Goal: Transaction & Acquisition: Purchase product/service

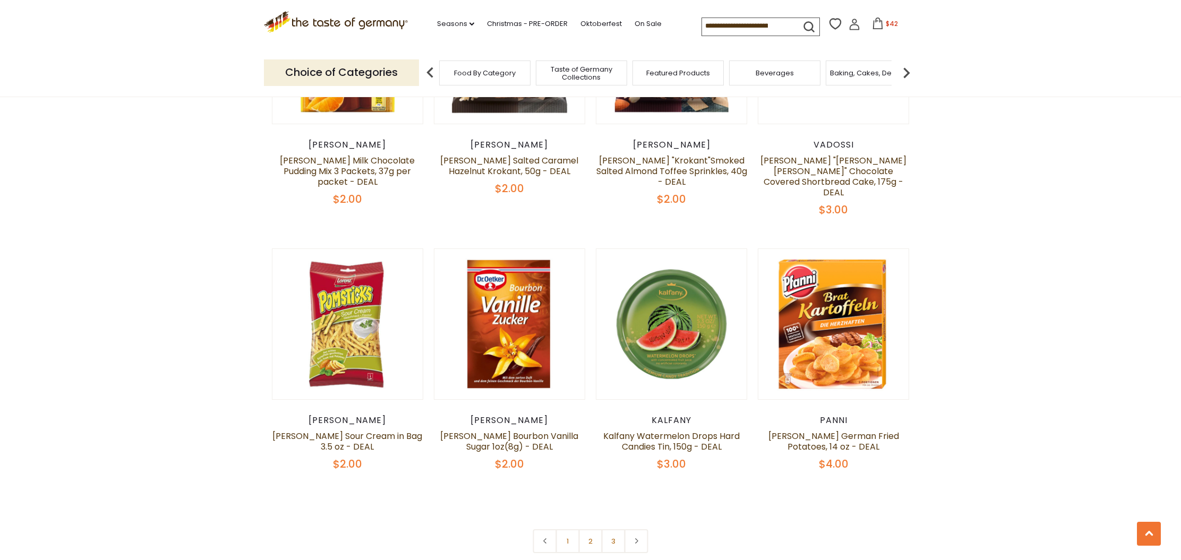
scroll to position [2174, 0]
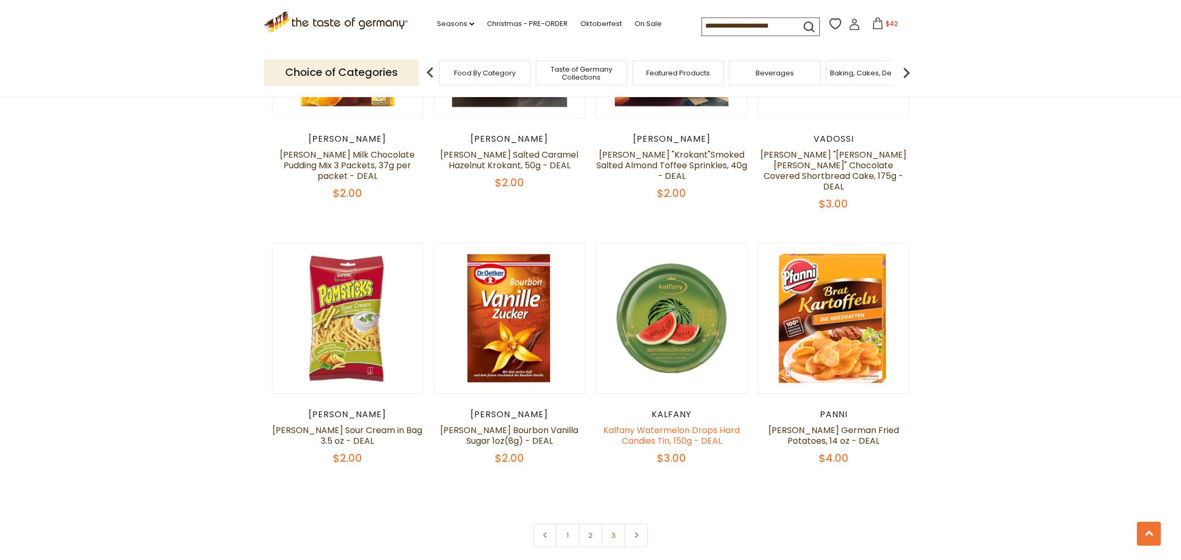
click at [666, 424] on link "Kalfany Watermelon Drops Hard Candies Tin, 150g - DEAL" at bounding box center [671, 435] width 136 height 23
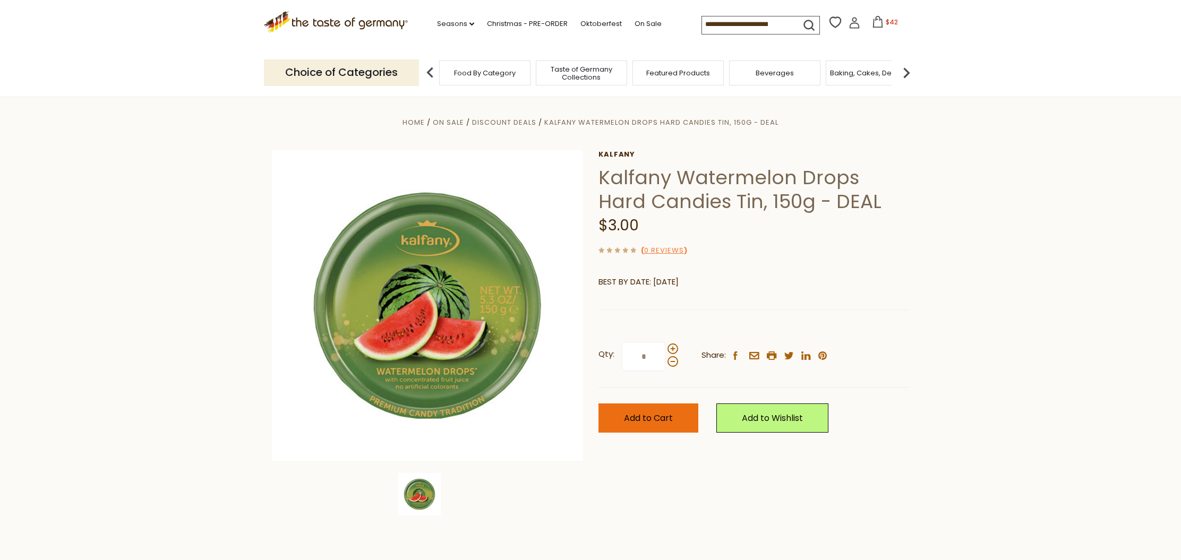
click at [653, 416] on span "Add to Cart" at bounding box center [648, 418] width 49 height 12
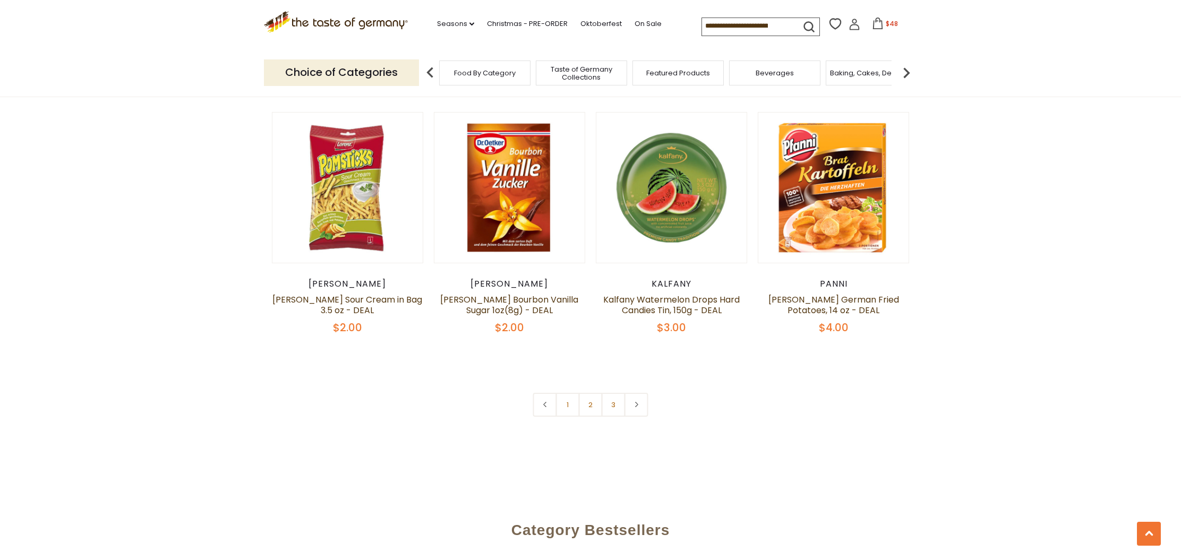
scroll to position [2312, 0]
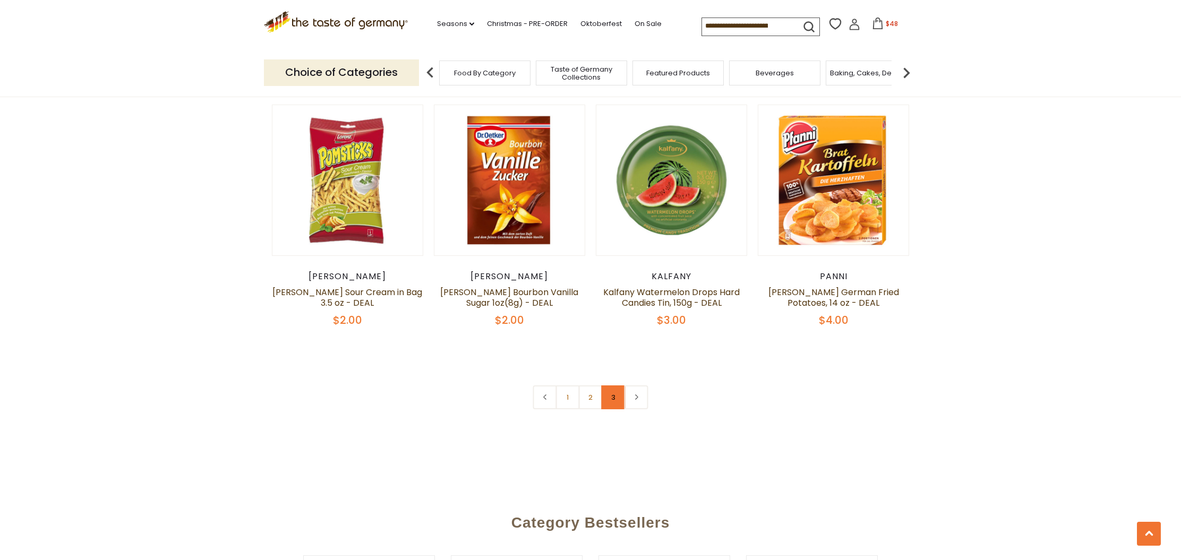
click at [614, 385] on link "3" at bounding box center [613, 397] width 24 height 24
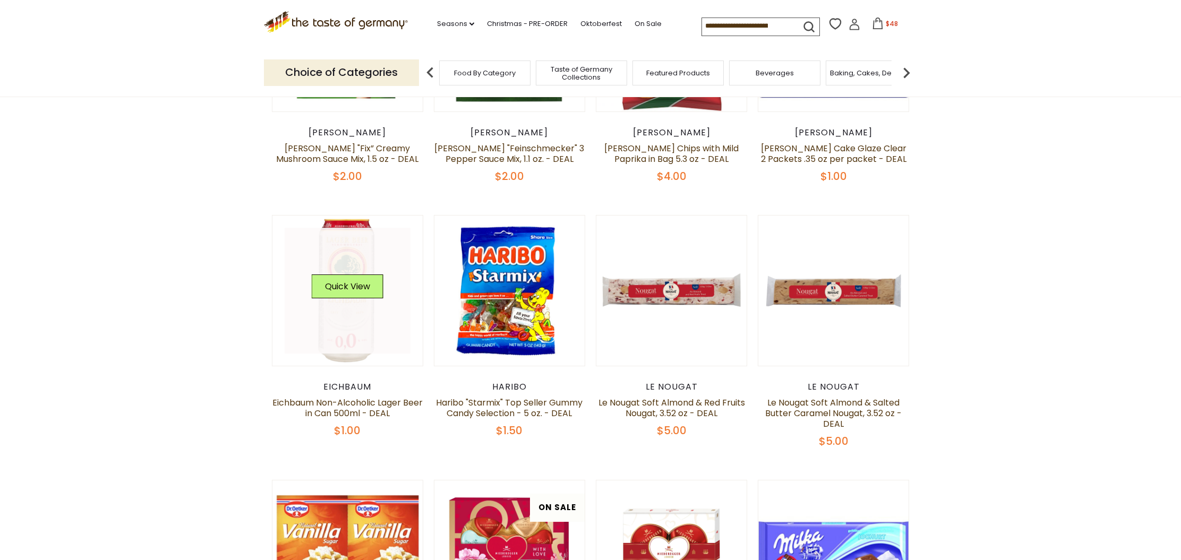
scroll to position [316, 0]
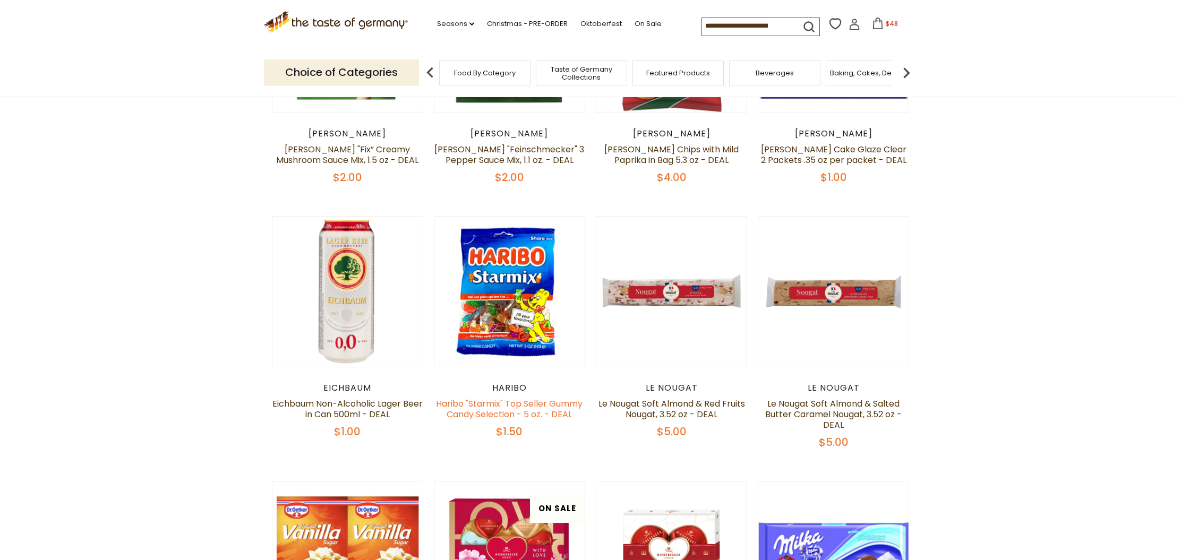
click at [481, 404] on link "Haribo "Starmix" Top Seller Gummy Candy Selection - 5 oz. - DEAL" at bounding box center [509, 409] width 147 height 23
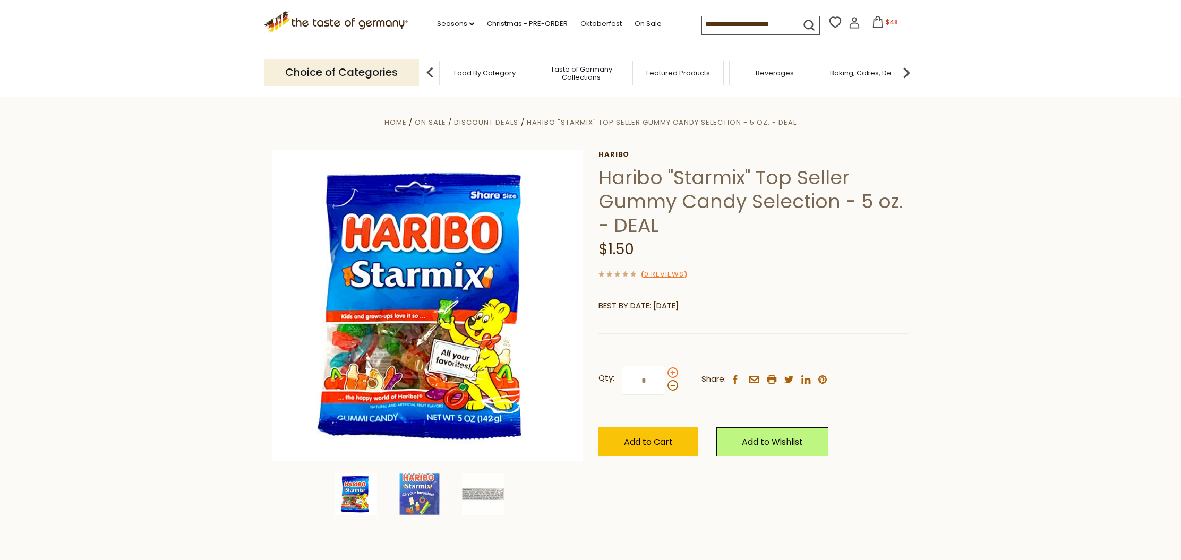
click at [670, 370] on span at bounding box center [672, 372] width 11 height 11
click at [665, 370] on input "*" at bounding box center [644, 380] width 44 height 29
type input "*"
click at [647, 448] on button "Add to Cart" at bounding box center [648, 441] width 100 height 29
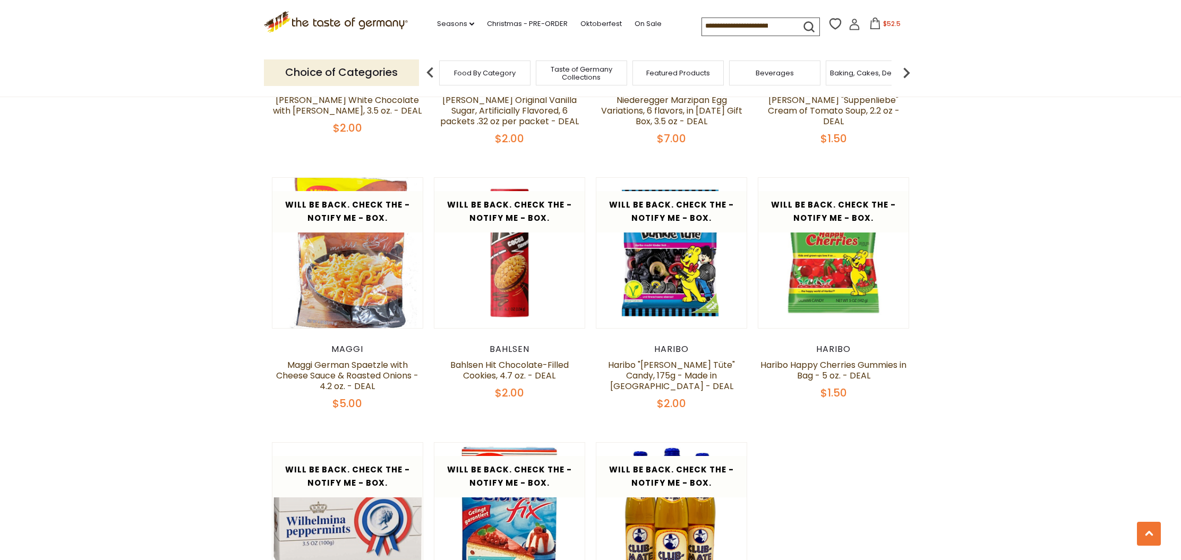
scroll to position [1166, 0]
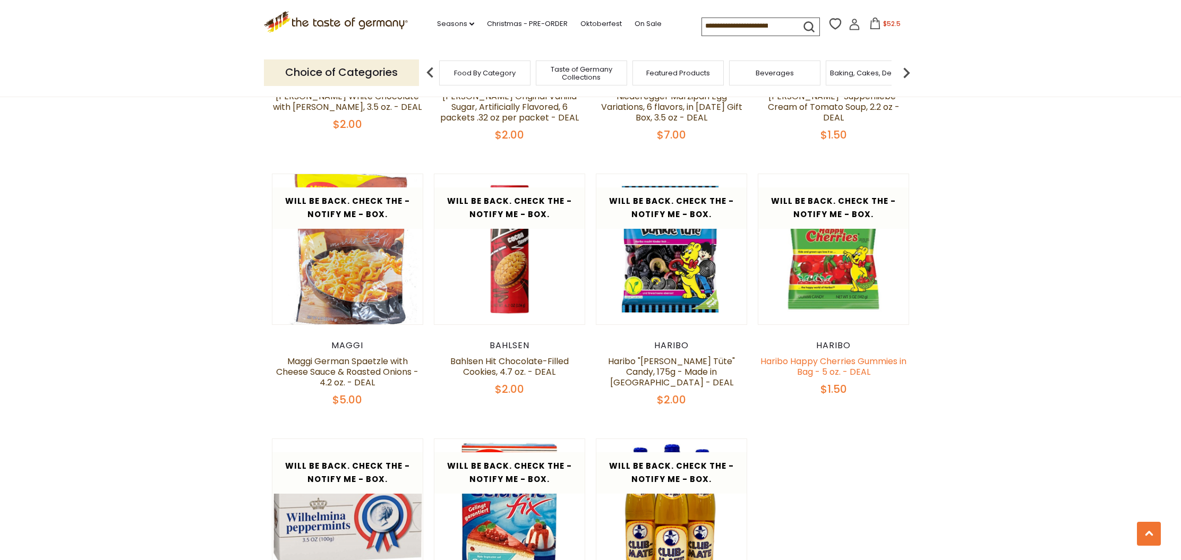
click at [843, 369] on link "Haribo Happy Cherries Gummies in Bag - 5 oz. - DEAL" at bounding box center [833, 366] width 146 height 23
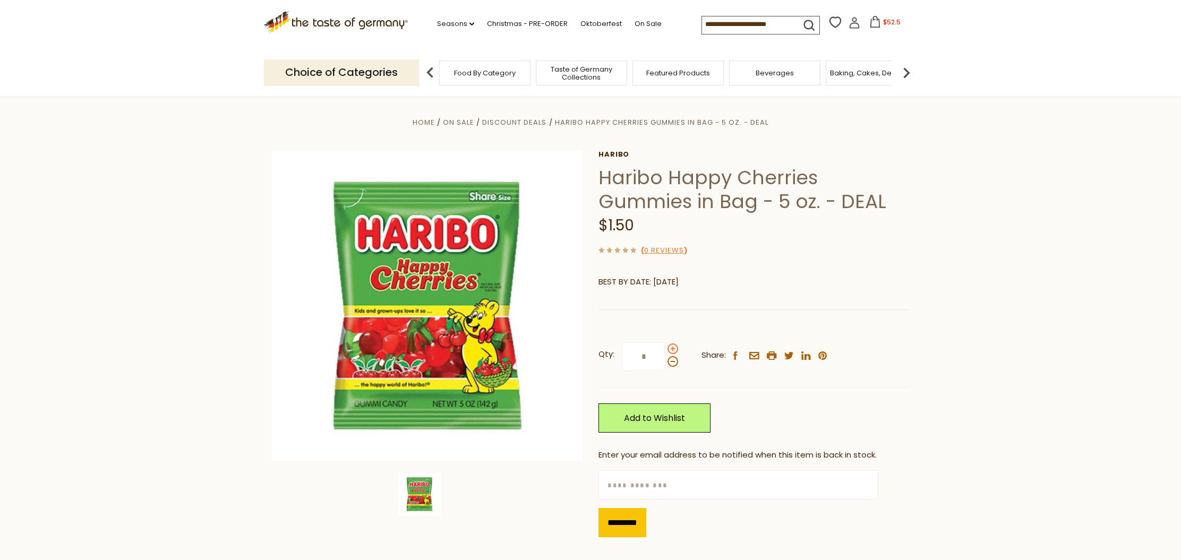
click at [668, 348] on span at bounding box center [672, 348] width 11 height 11
click at [665, 348] on input "*" at bounding box center [644, 356] width 44 height 29
type input "*"
click at [652, 416] on link "Add to Wishlist" at bounding box center [654, 417] width 112 height 29
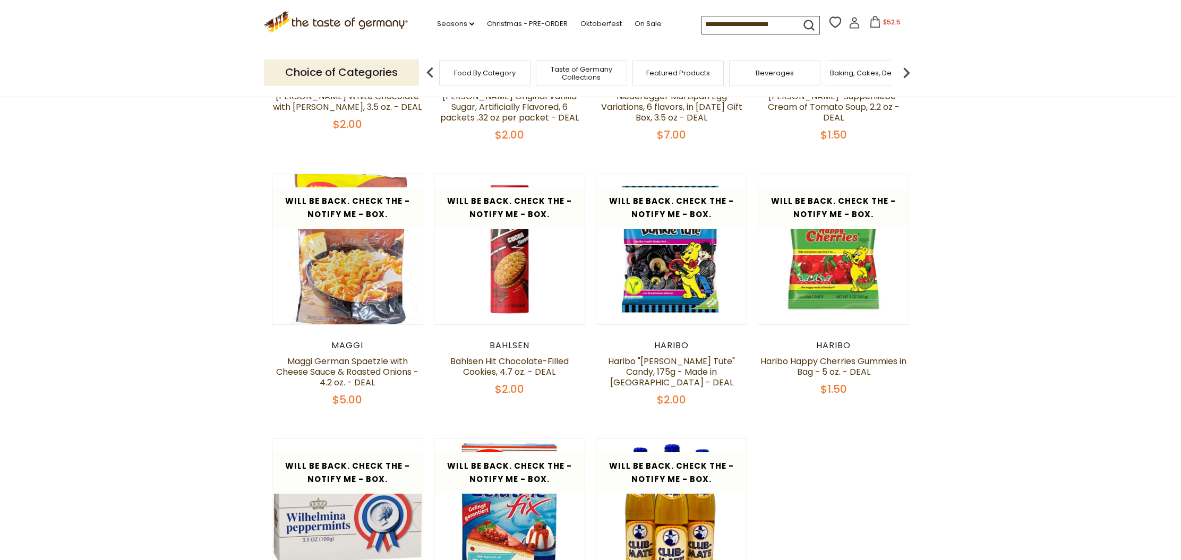
click at [905, 73] on img at bounding box center [905, 72] width 21 height 21
click at [773, 72] on div "Candy" at bounding box center [782, 73] width 91 height 25
click at [794, 73] on span "Candy" at bounding box center [797, 73] width 23 height 8
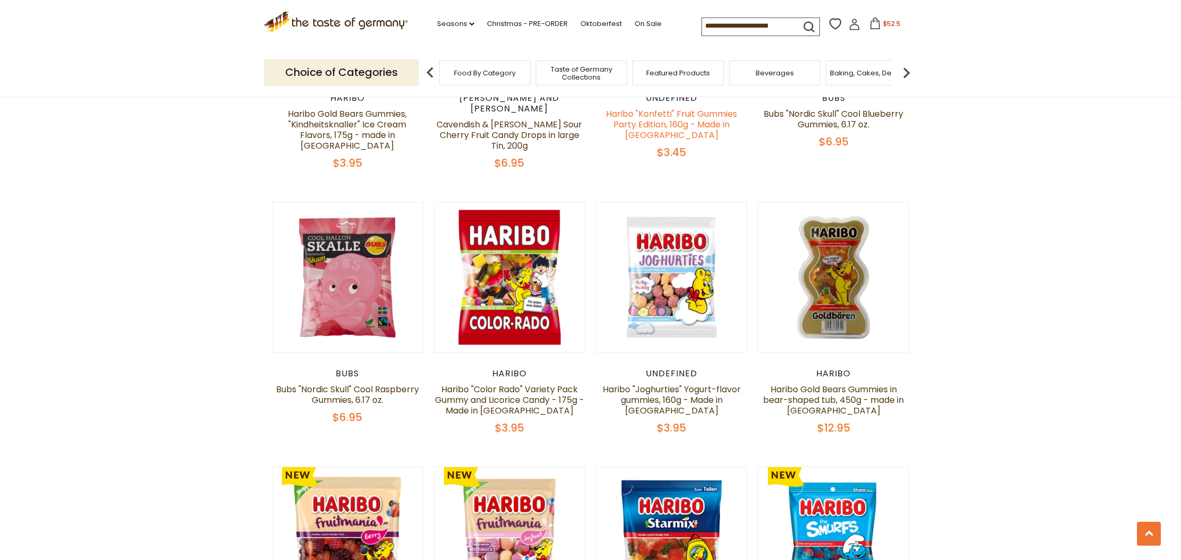
scroll to position [2203, 0]
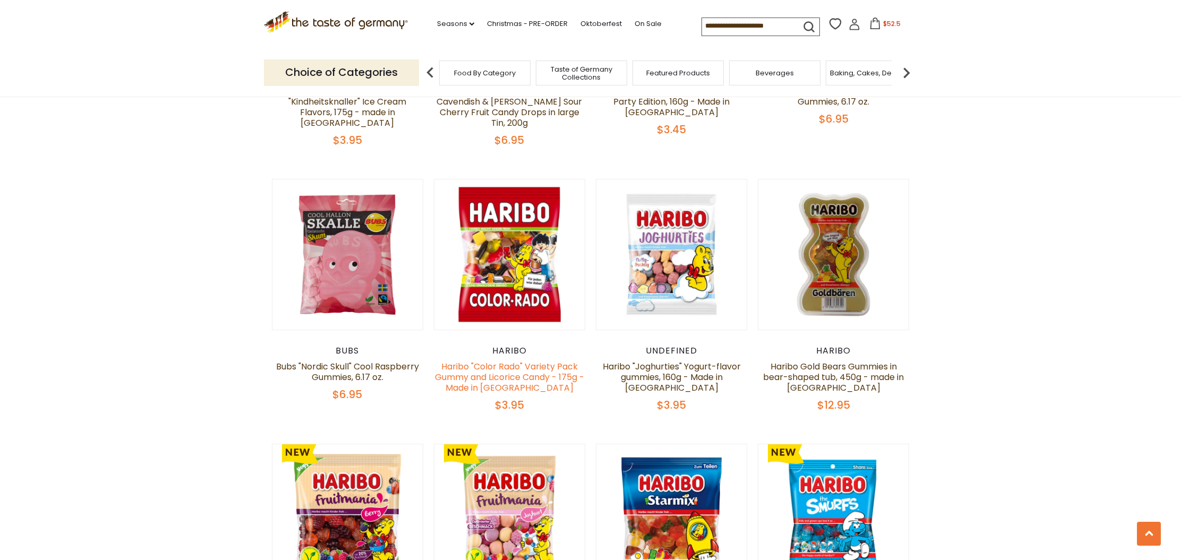
click at [485, 360] on link "Haribo "Color Rado" Variety Pack Gummy and Licorice Candy - 175g - Made in [GEO…" at bounding box center [509, 376] width 149 height 33
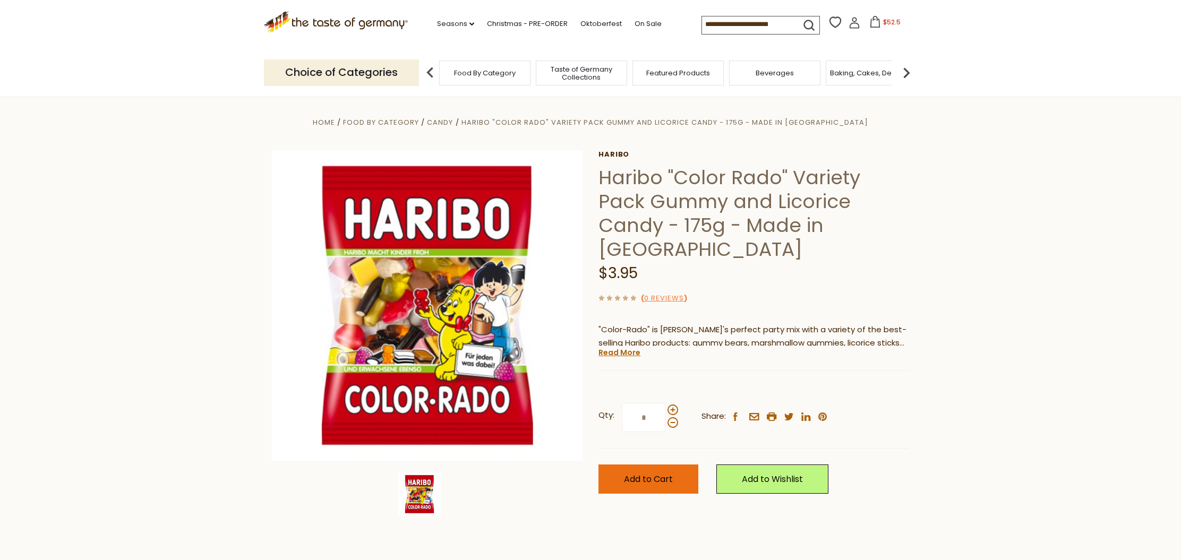
click at [668, 473] on span "Add to Cart" at bounding box center [648, 479] width 49 height 12
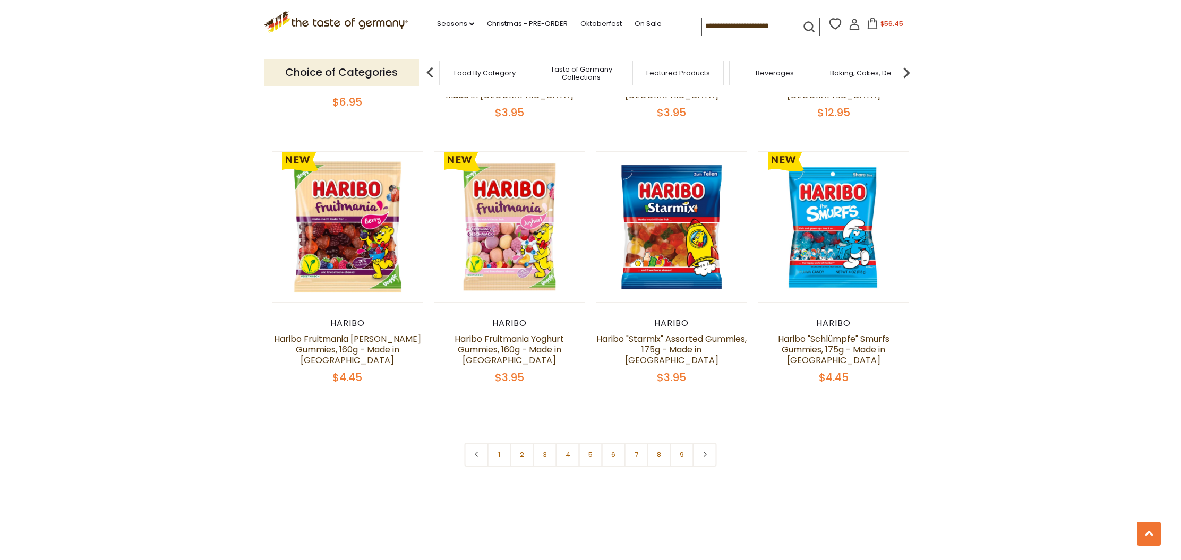
scroll to position [2501, 0]
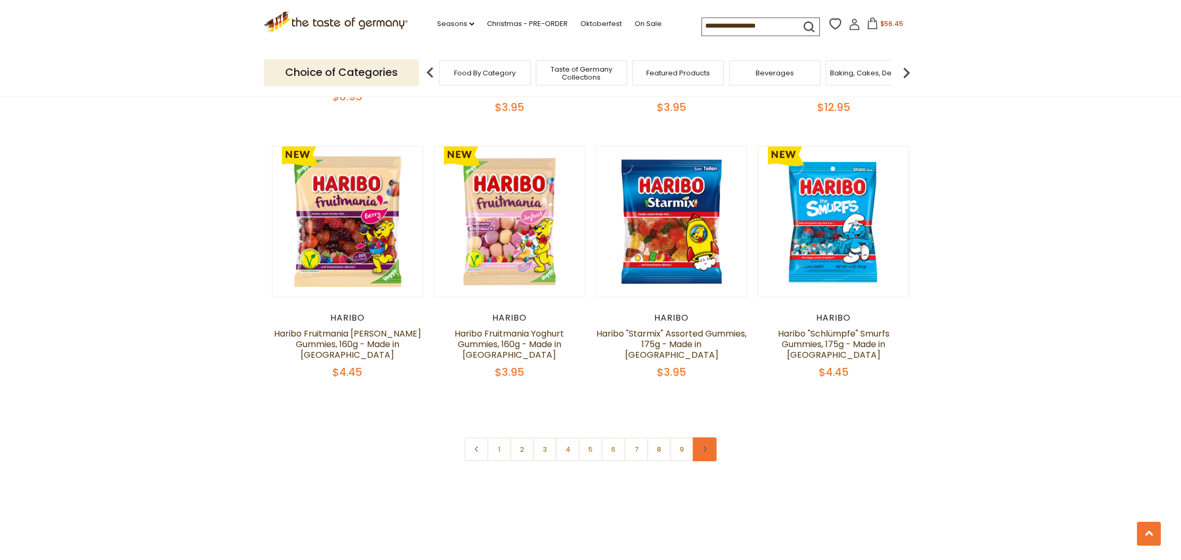
click at [700, 437] on link at bounding box center [705, 449] width 24 height 24
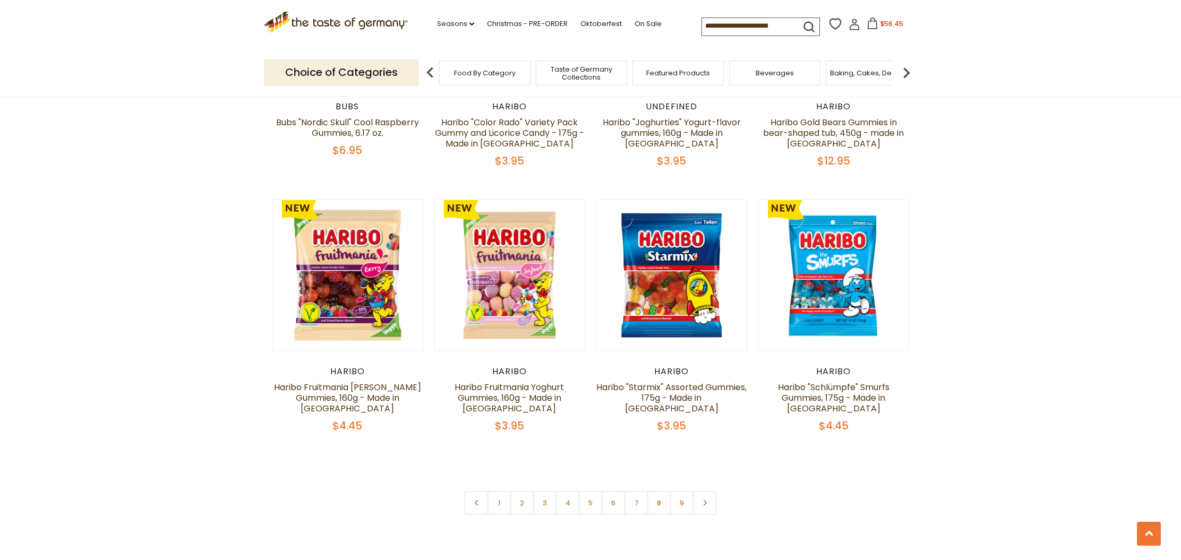
scroll to position [2451, 0]
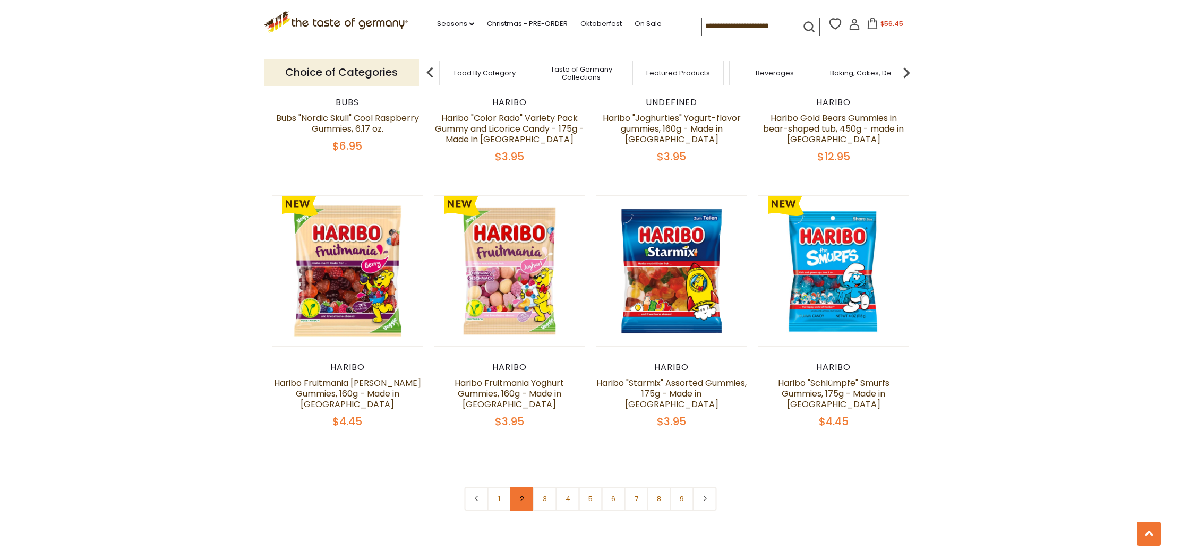
click at [523, 487] on link "2" at bounding box center [522, 499] width 24 height 24
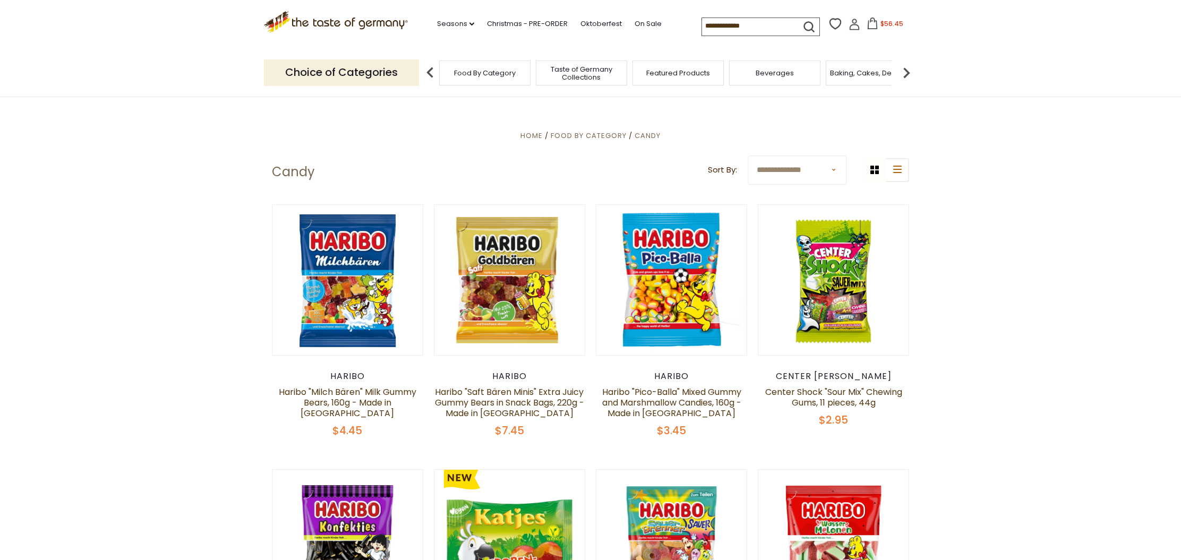
scroll to position [304, 0]
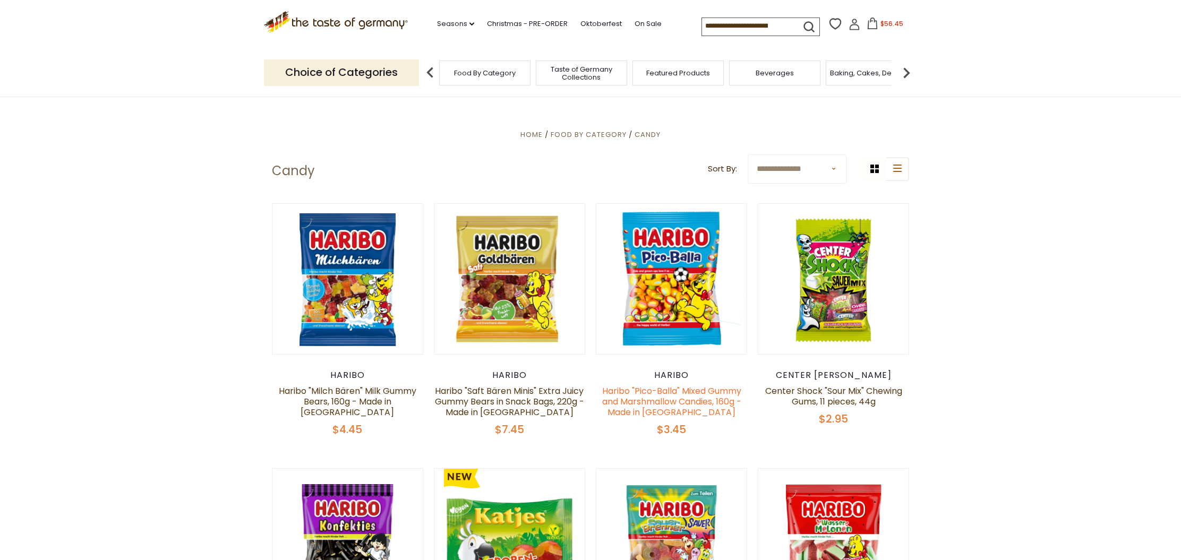
click at [665, 392] on link "Haribo "Pico-Balla" Mixed Gummy and Marshmallow Candies, 160g - Made in [GEOGRA…" at bounding box center [671, 401] width 139 height 33
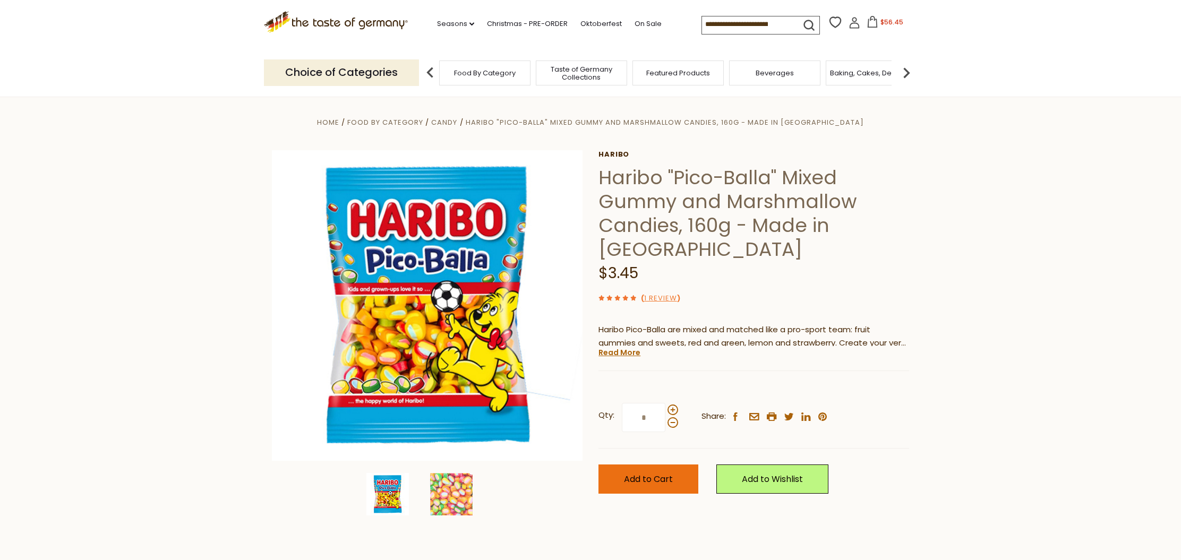
click at [659, 477] on span "Add to Cart" at bounding box center [648, 479] width 49 height 12
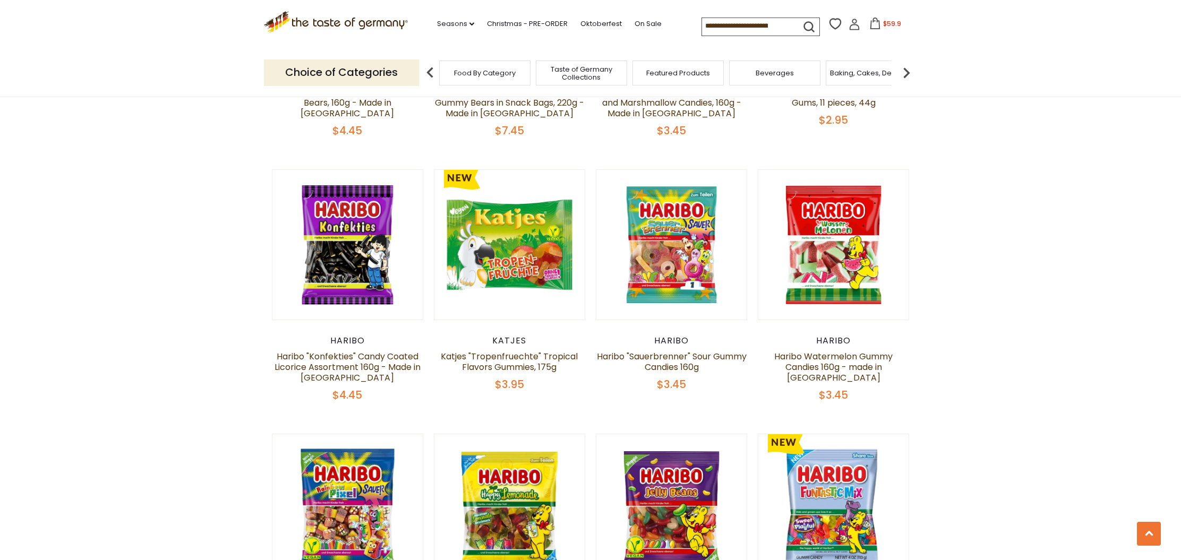
scroll to position [605, 0]
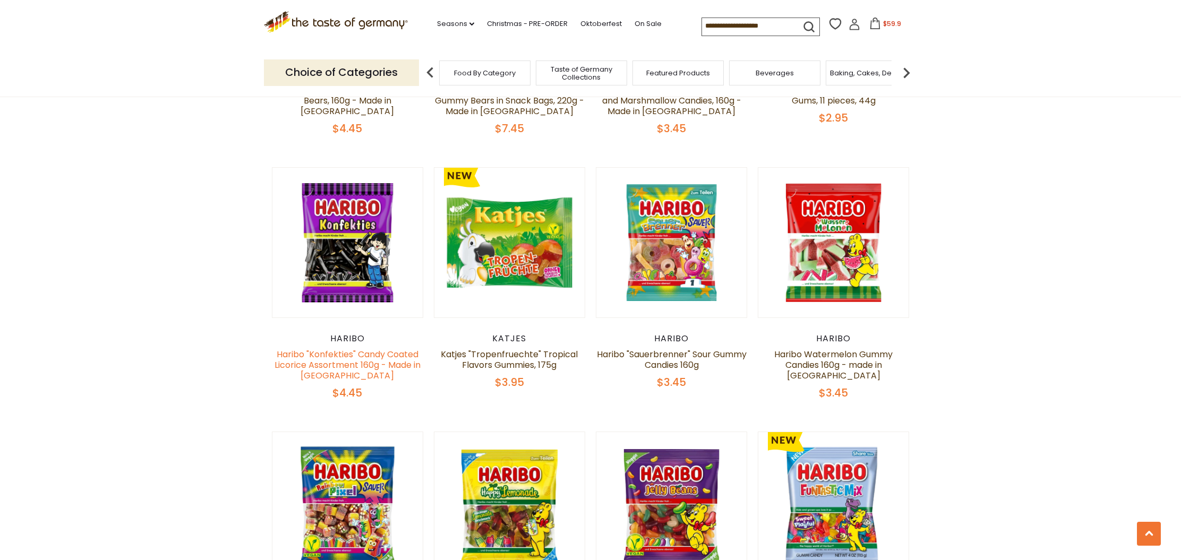
click at [359, 366] on link "Haribo "Konfekties" Candy Coated Licorice Assortment 160g - Made in [GEOGRAPHIC…" at bounding box center [347, 364] width 146 height 33
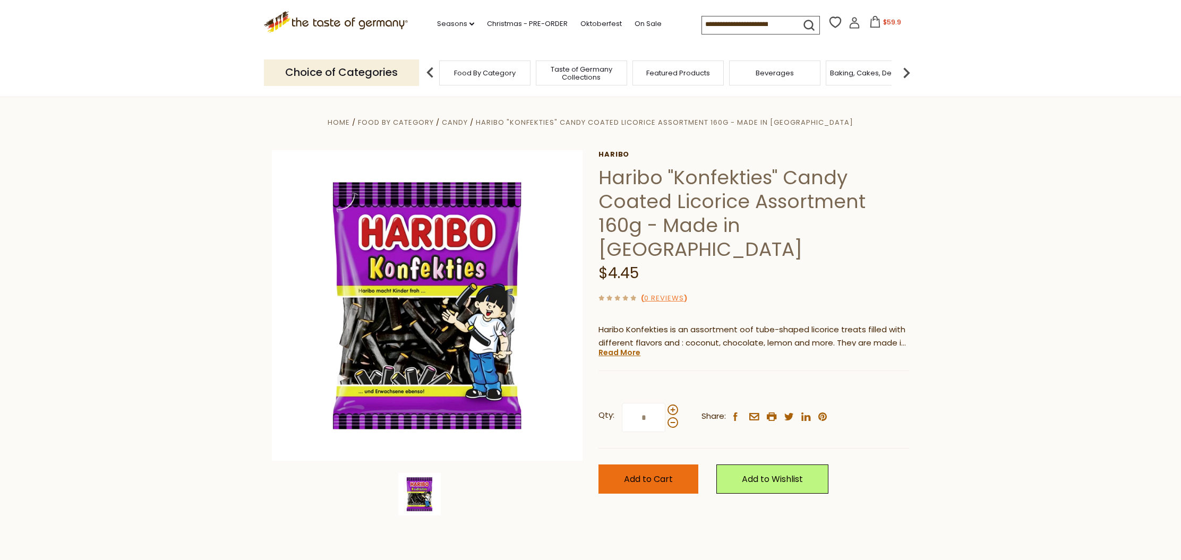
click at [662, 473] on span "Add to Cart" at bounding box center [648, 479] width 49 height 12
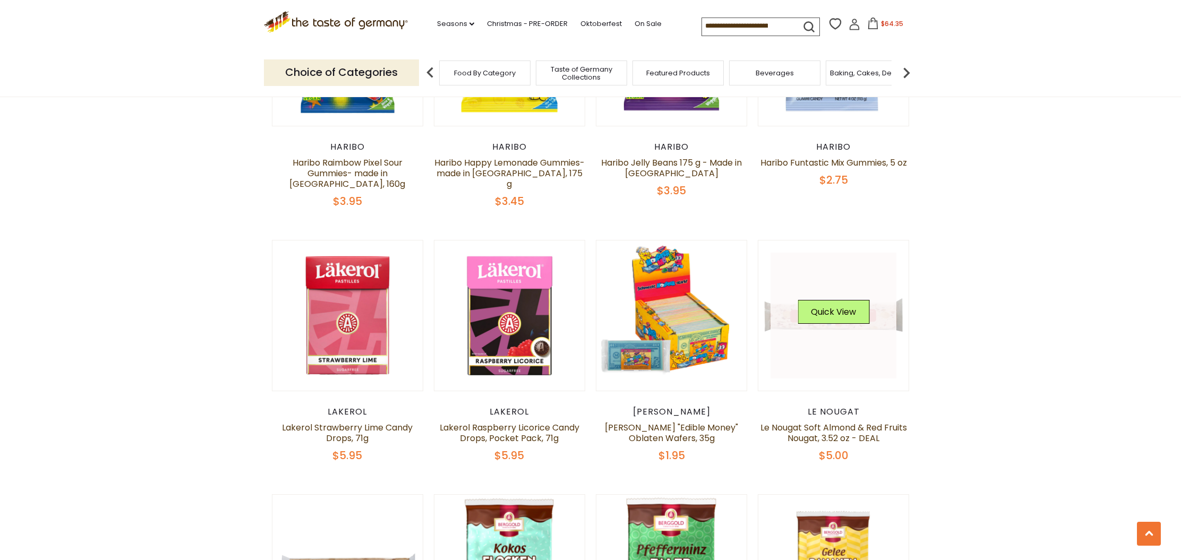
scroll to position [1062, 0]
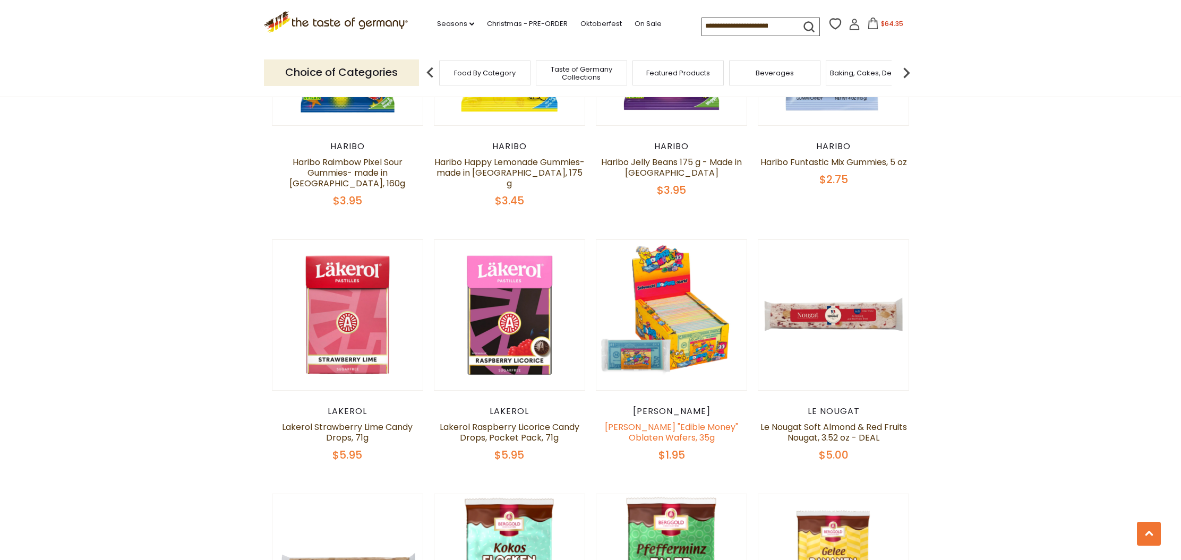
click at [670, 421] on link "[PERSON_NAME] "Edible Money" Oblaten Wafers, 35g" at bounding box center [671, 432] width 133 height 23
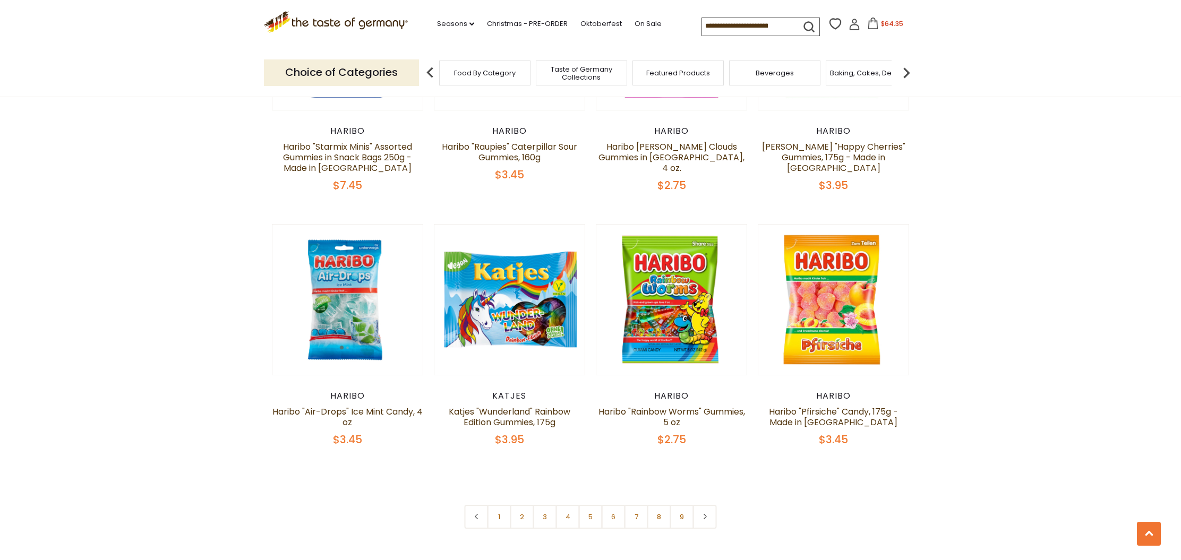
scroll to position [2393, 0]
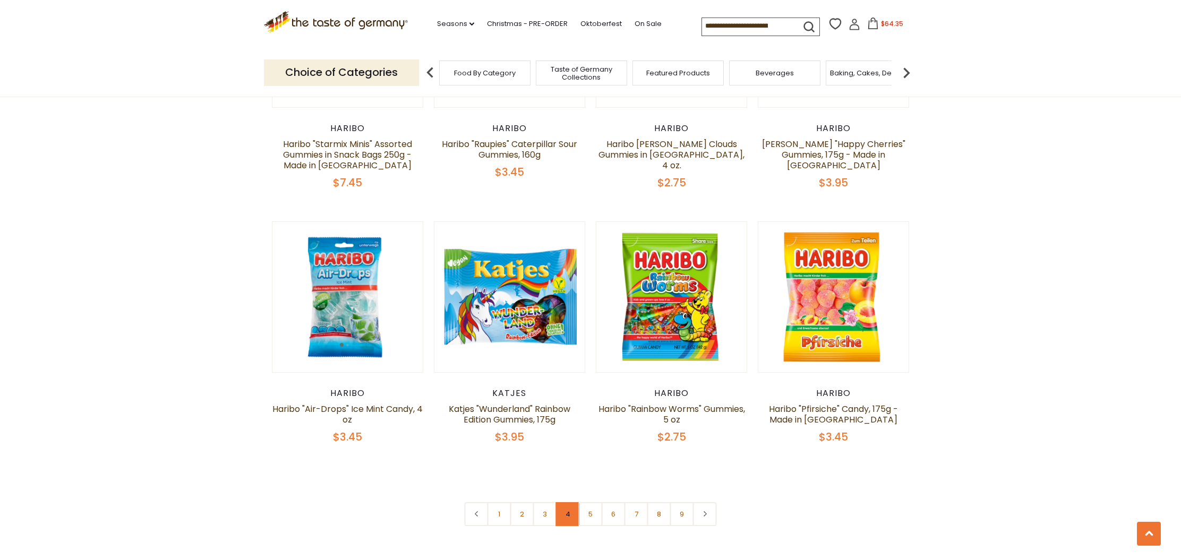
click at [567, 502] on link "4" at bounding box center [568, 514] width 24 height 24
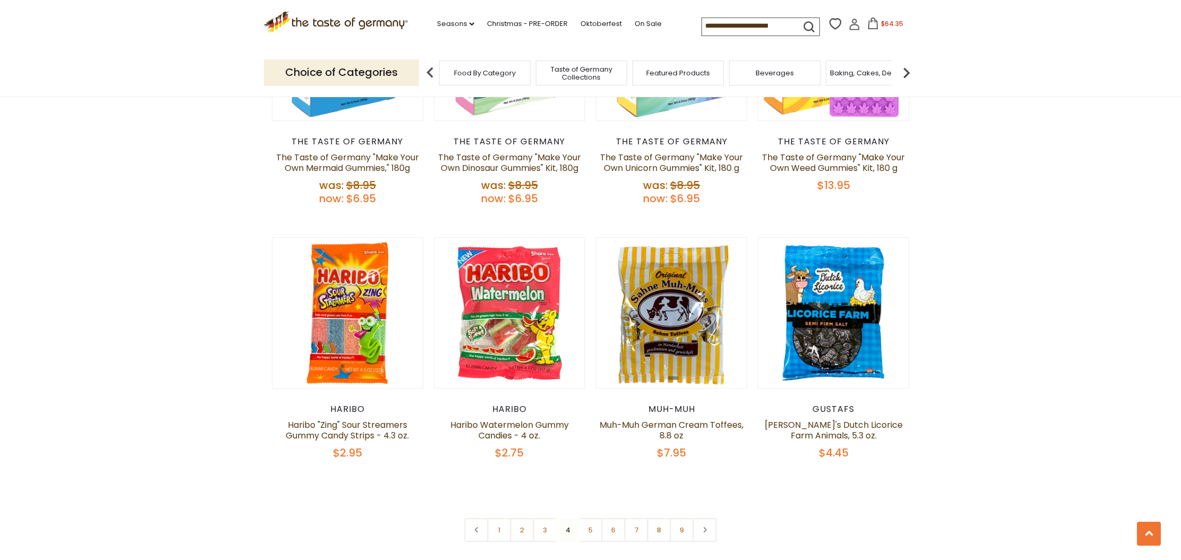
scroll to position [2426, 0]
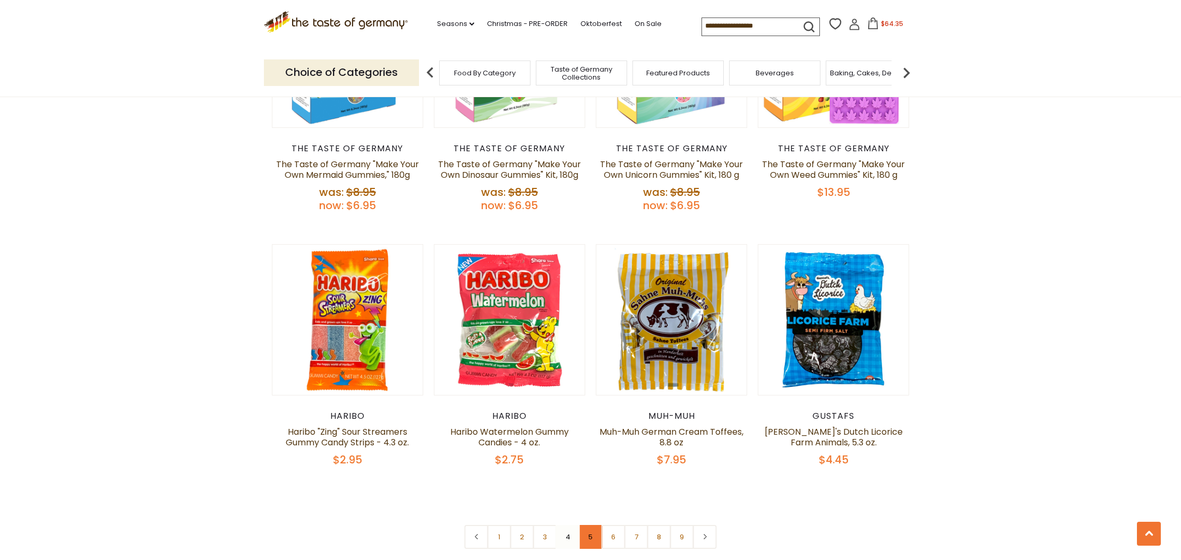
click at [590, 525] on link "5" at bounding box center [591, 537] width 24 height 24
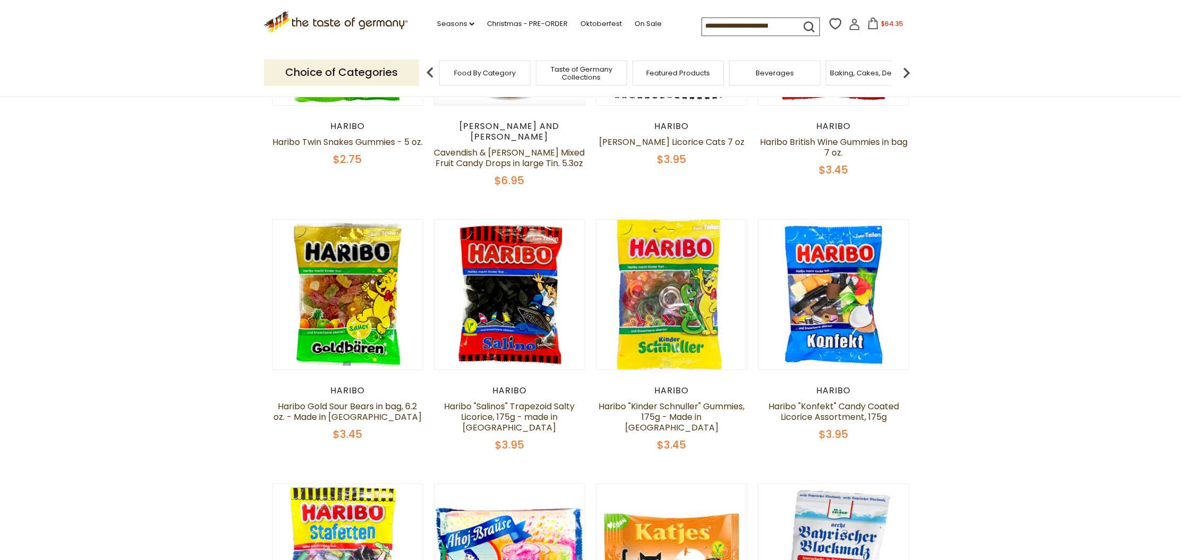
scroll to position [555, 0]
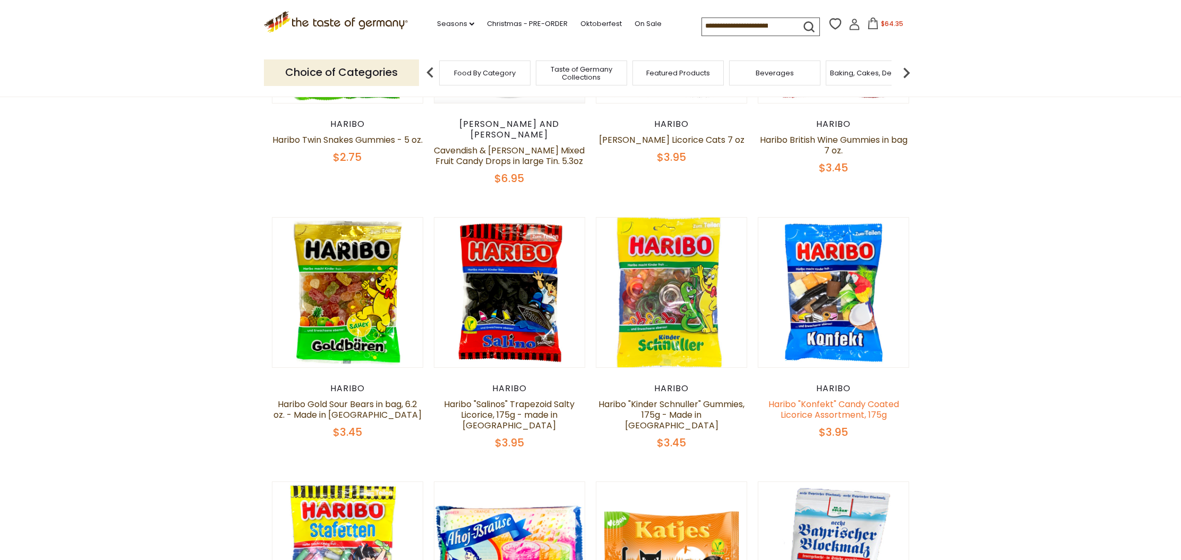
click at [846, 402] on link "Haribo "Konfekt" Candy Coated Licorice Assortment, 175g" at bounding box center [833, 409] width 131 height 23
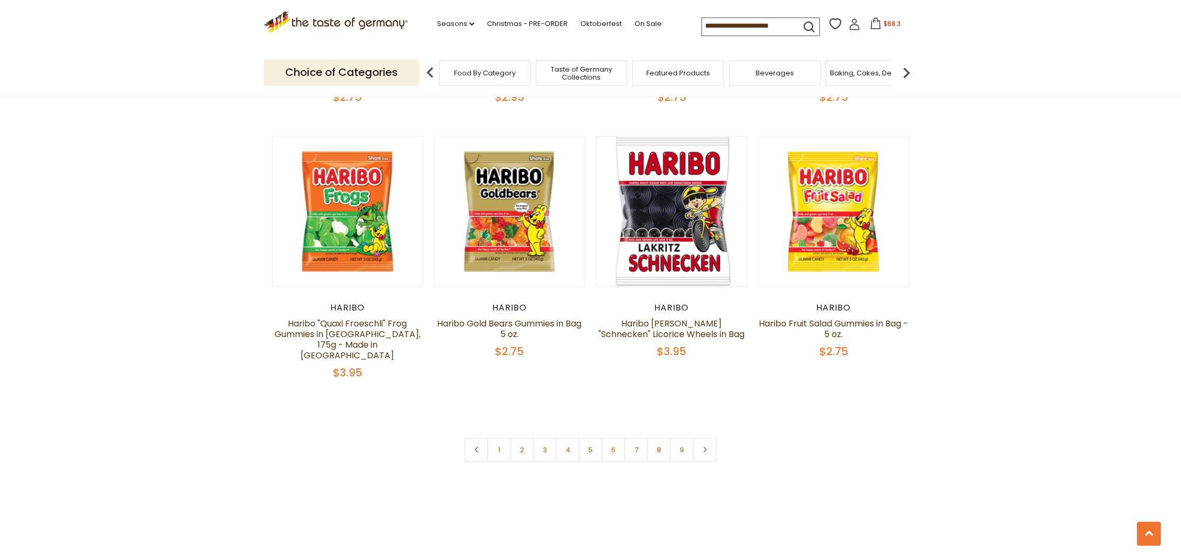
scroll to position [2461, 0]
click at [634, 437] on link "7" at bounding box center [636, 449] width 24 height 24
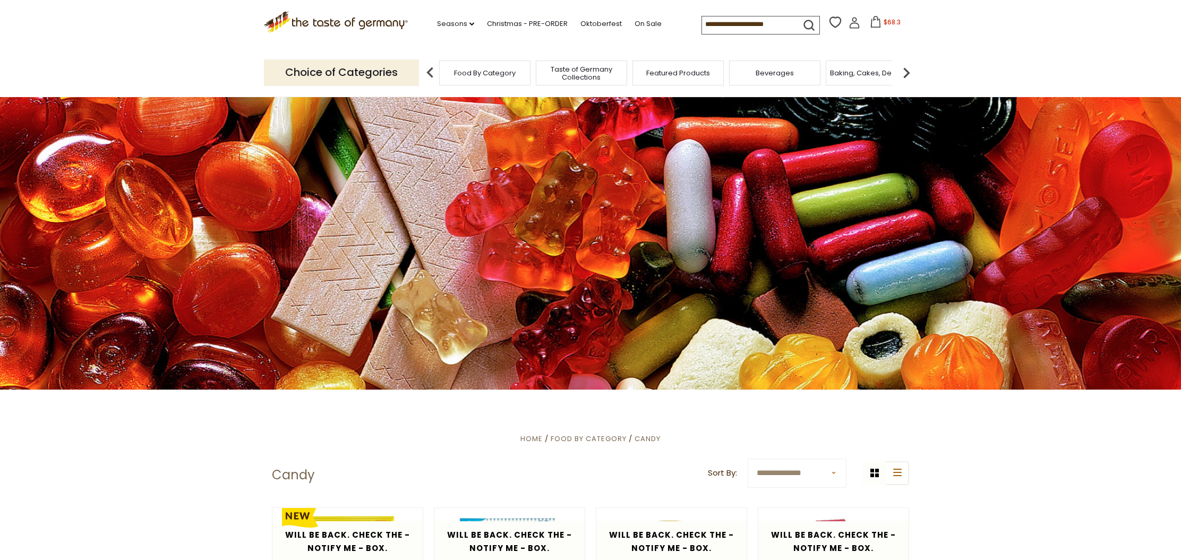
scroll to position [0, 0]
click at [634, 22] on link "On Sale" at bounding box center [647, 24] width 27 height 12
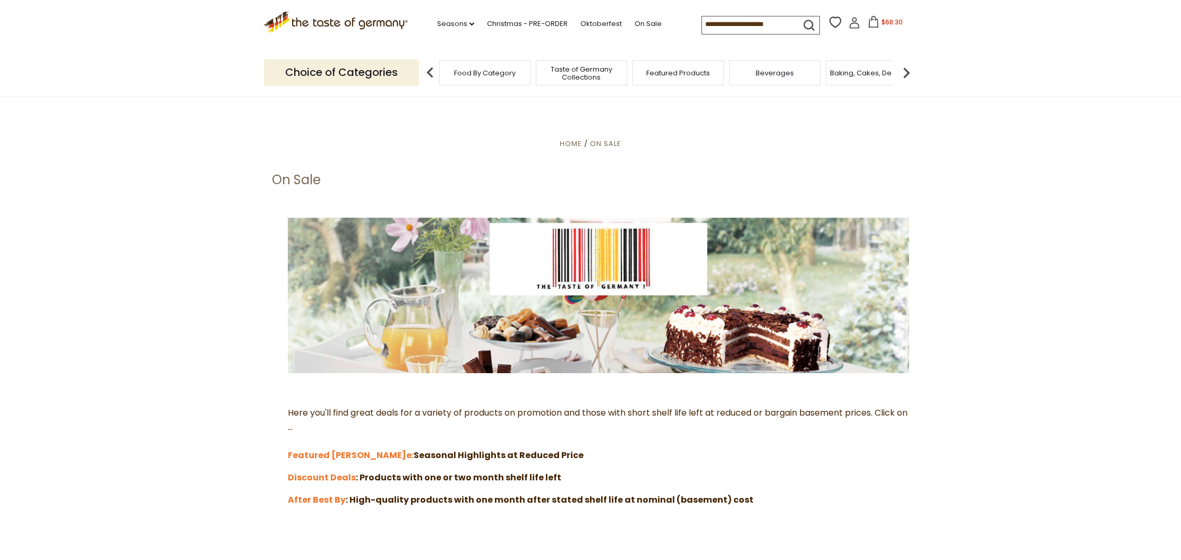
scroll to position [5, 0]
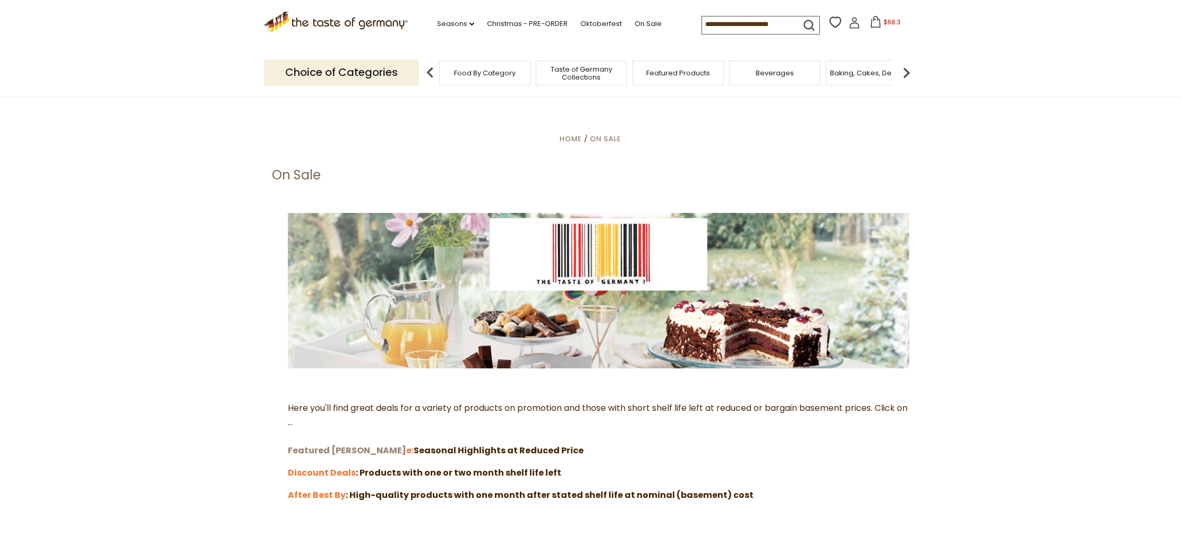
click at [322, 447] on strong "Featured [PERSON_NAME]" at bounding box center [347, 450] width 118 height 12
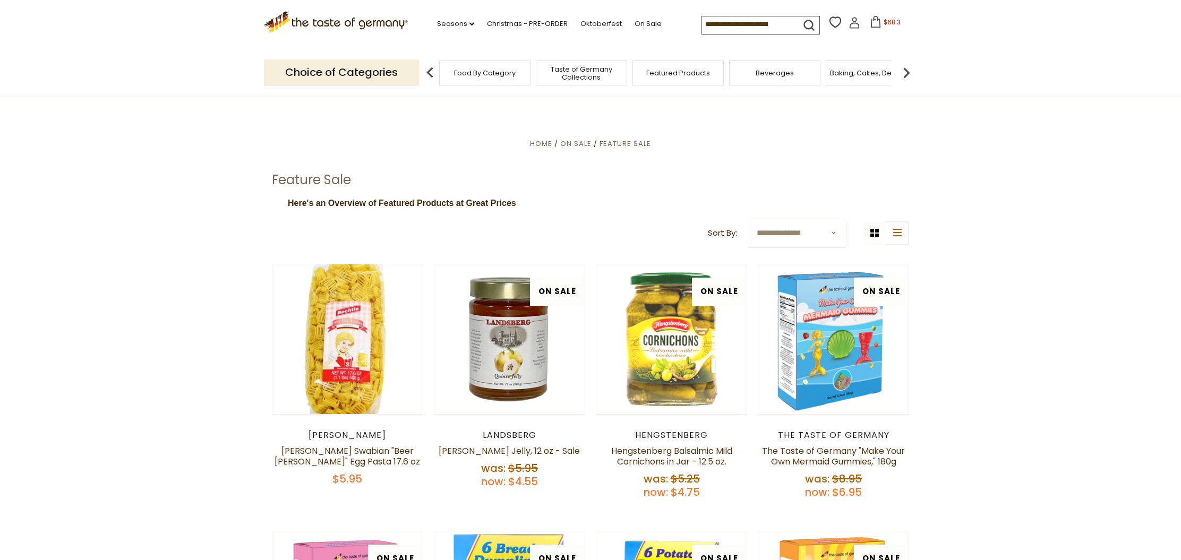
click at [869, 23] on icon at bounding box center [875, 22] width 12 height 12
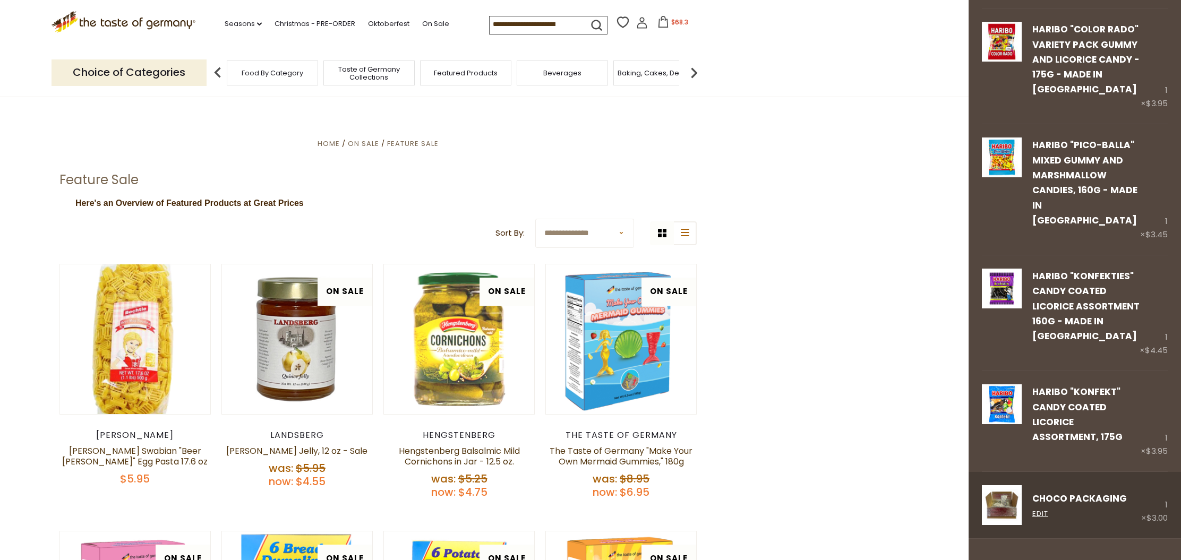
scroll to position [1774, 0]
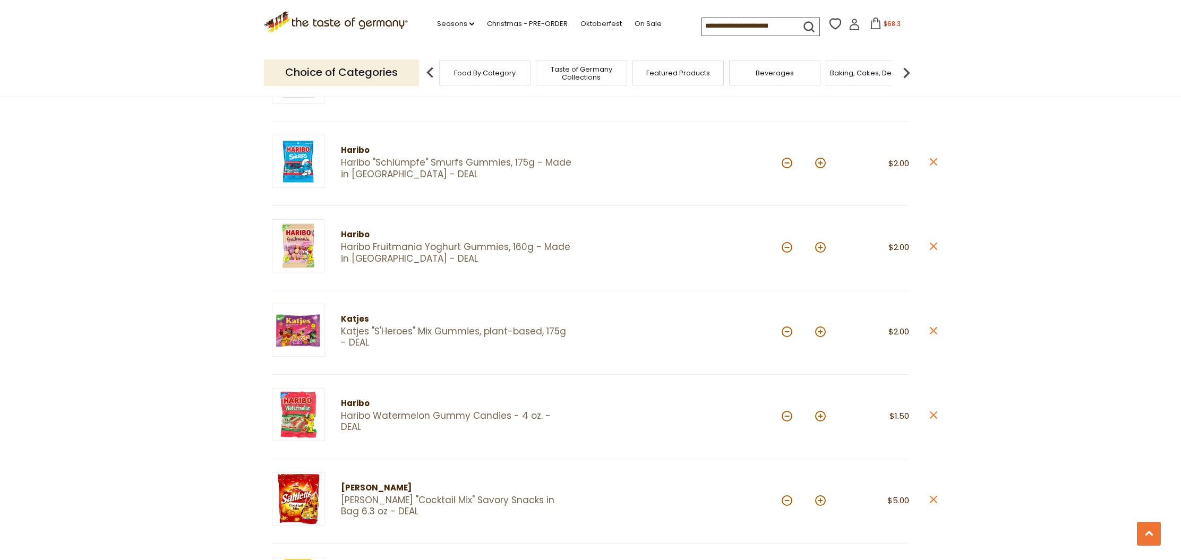
scroll to position [782, 0]
click at [820, 411] on button at bounding box center [820, 416] width 11 height 11
type input "*"
click at [820, 411] on button at bounding box center [820, 416] width 11 height 11
type input "*"
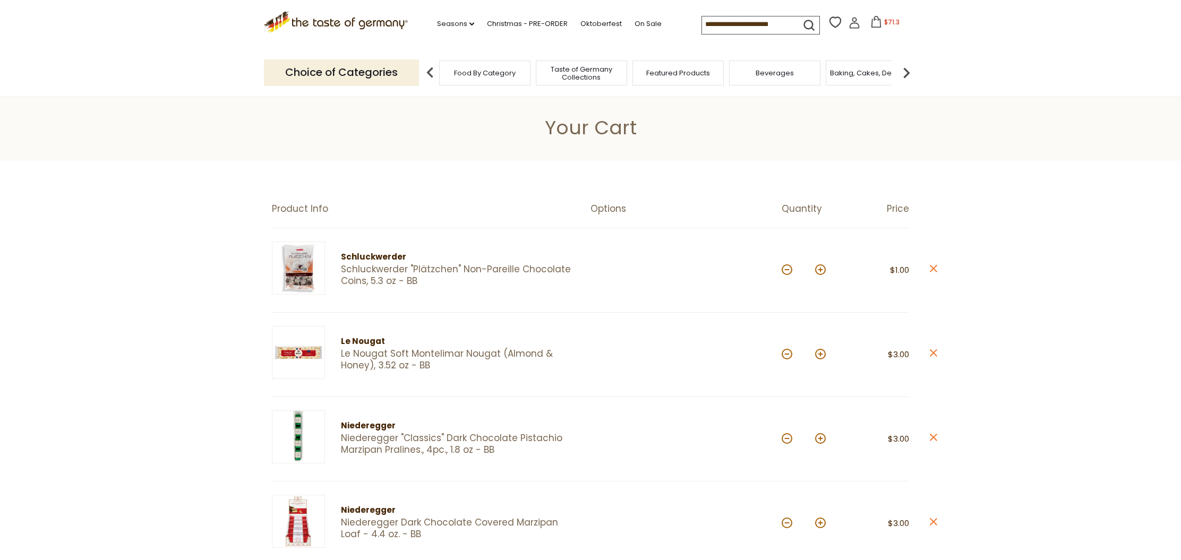
scroll to position [0, 0]
click at [437, 22] on link "Seasons dropdown_arrow" at bounding box center [455, 24] width 37 height 12
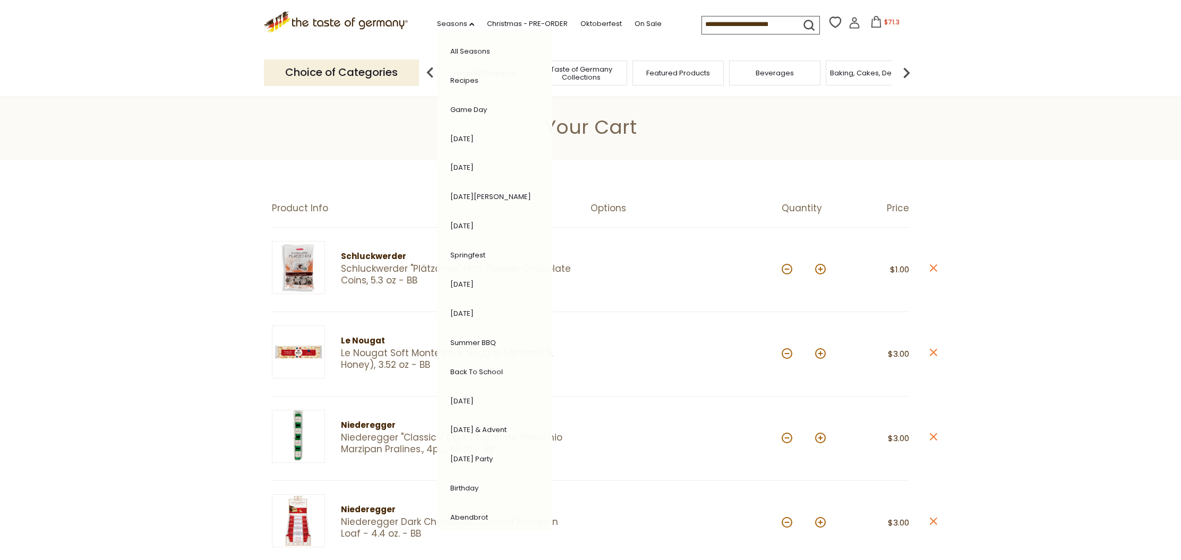
scroll to position [1, 0]
click at [450, 396] on link "[DATE]" at bounding box center [461, 401] width 23 height 10
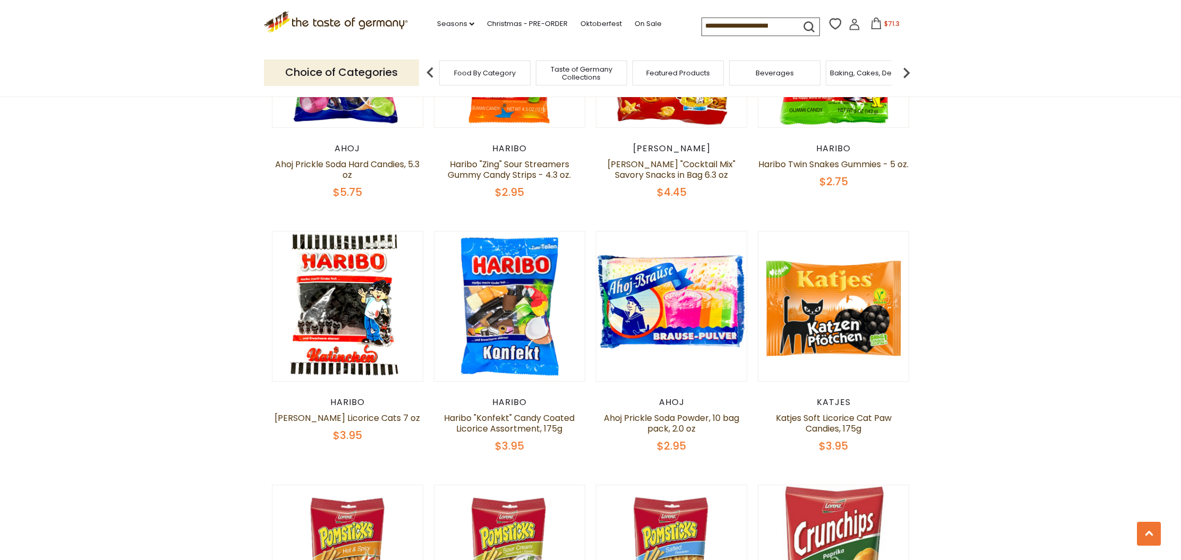
scroll to position [1588, 0]
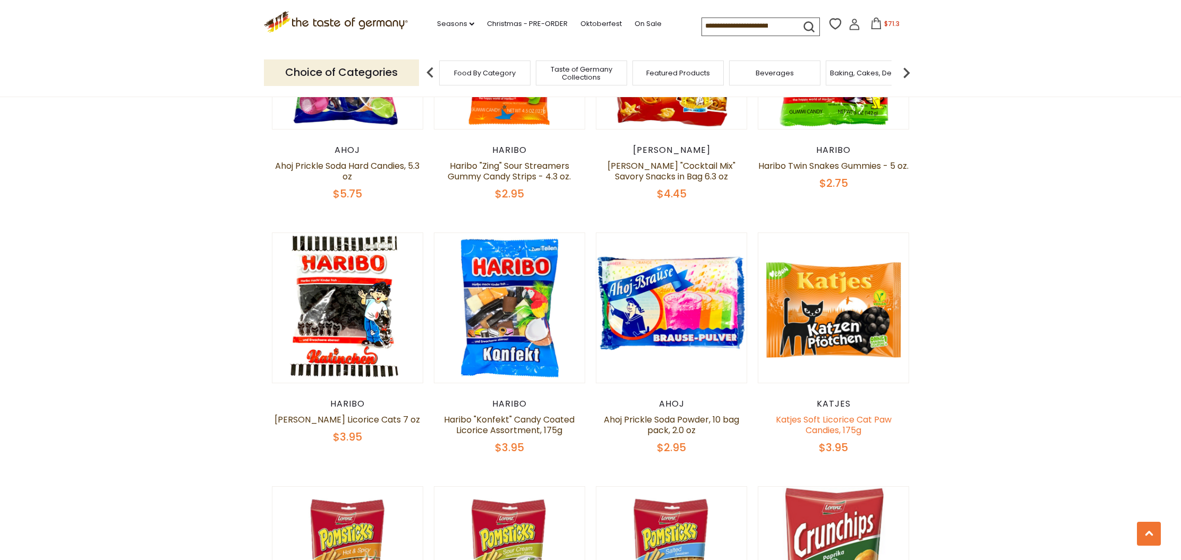
click at [838, 413] on link "Katjes Soft Licorice Cat Paw Candies, 175g" at bounding box center [834, 424] width 116 height 23
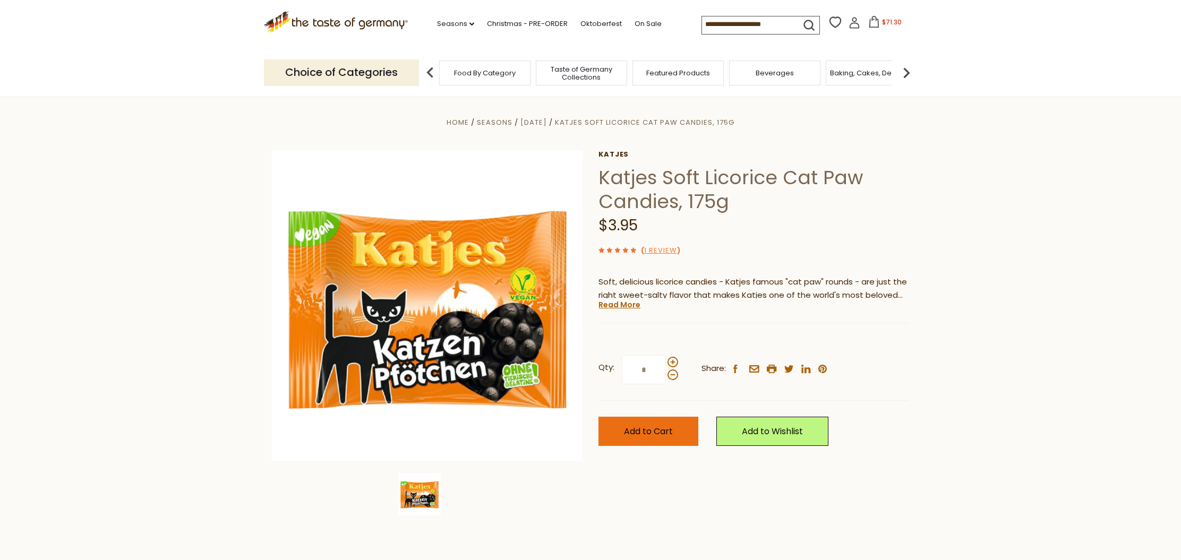
click at [664, 429] on span "Add to Cart" at bounding box center [648, 431] width 49 height 12
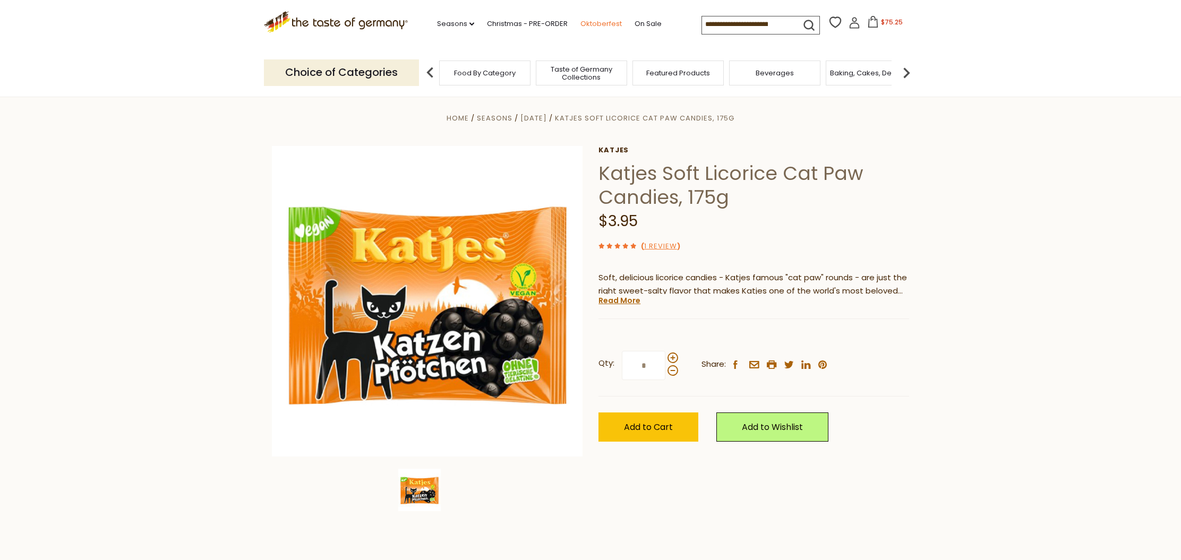
scroll to position [1, 0]
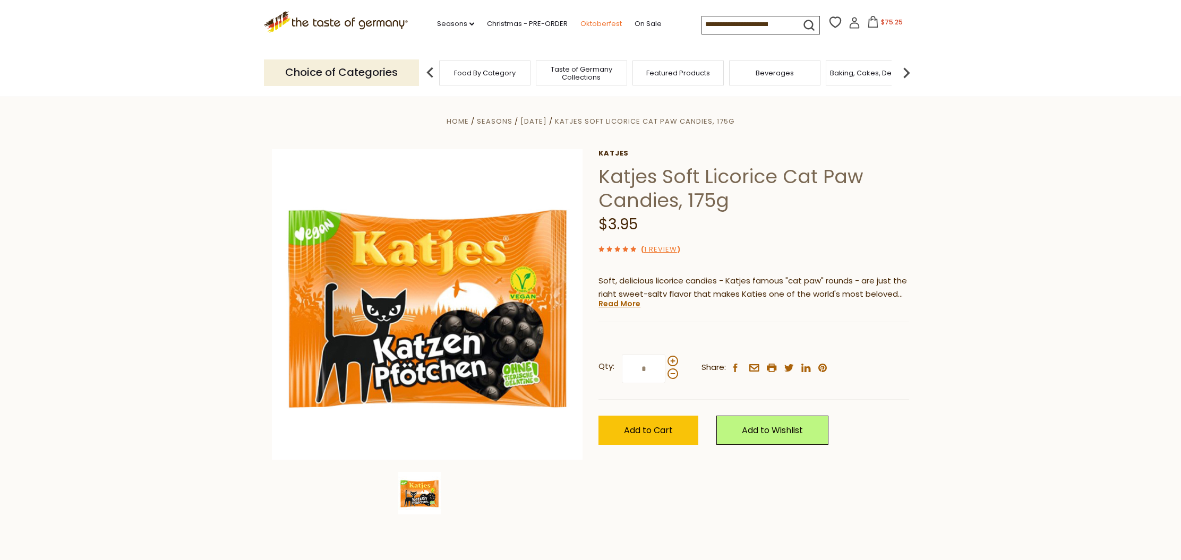
click at [580, 22] on link "Oktoberfest" at bounding box center [600, 24] width 41 height 12
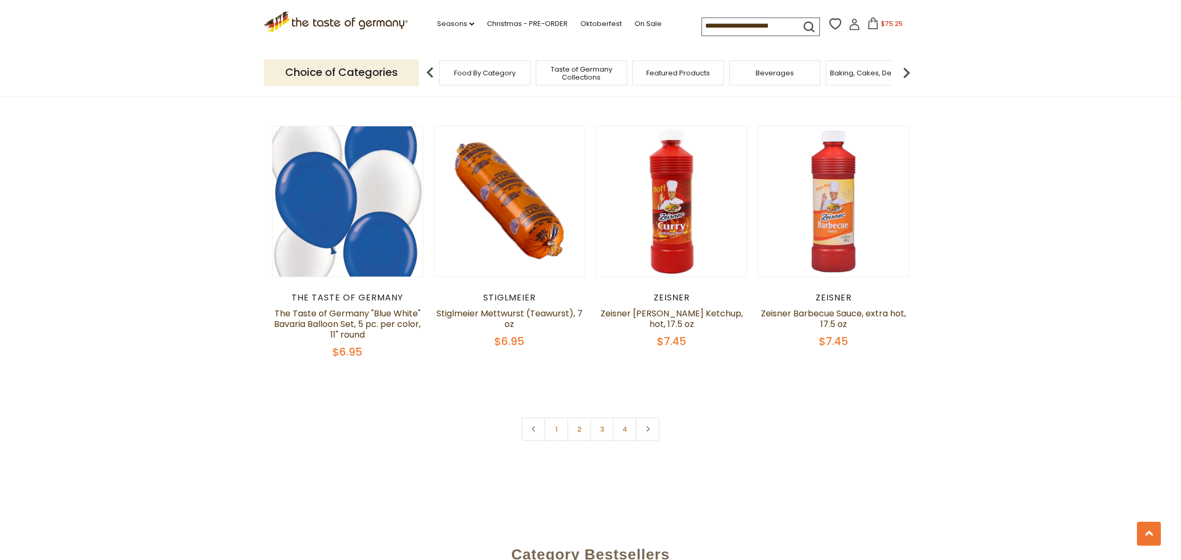
scroll to position [2498, 0]
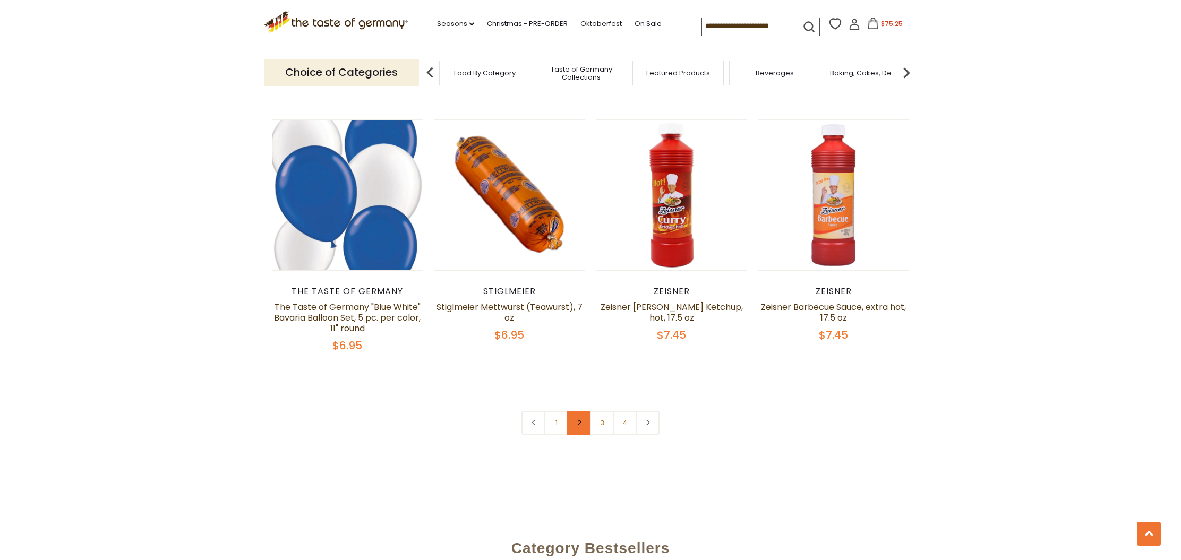
click at [580, 424] on link "2" at bounding box center [579, 423] width 24 height 24
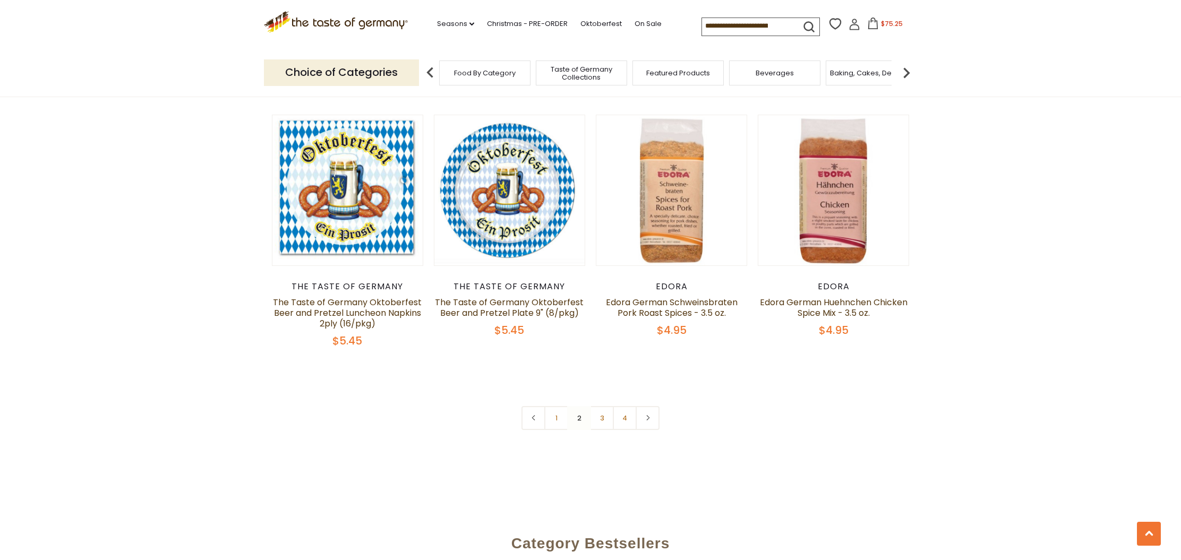
scroll to position [2539, 0]
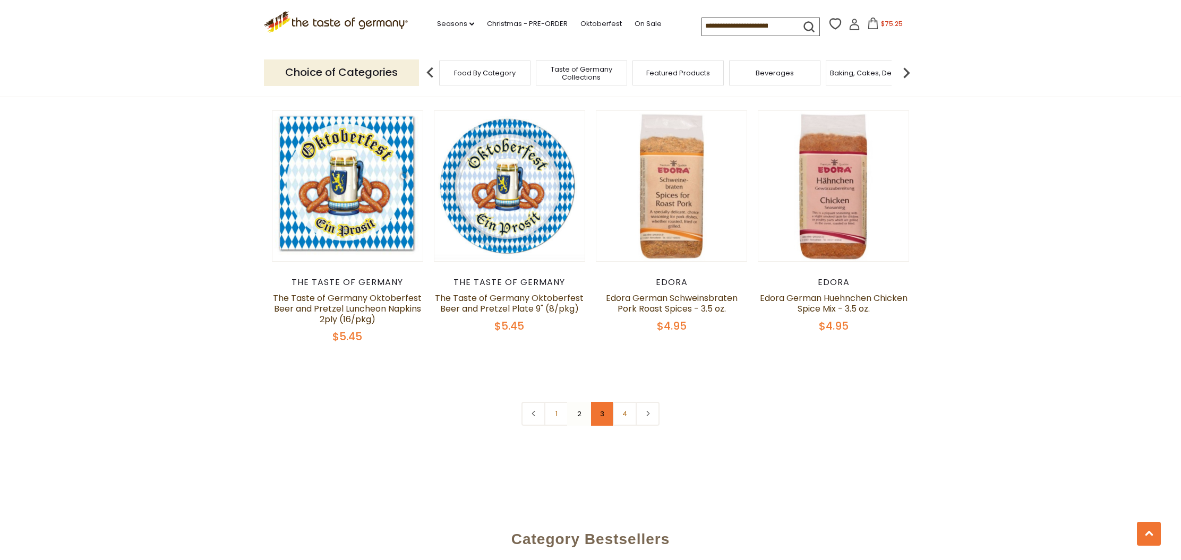
click at [600, 402] on link "3" at bounding box center [602, 414] width 24 height 24
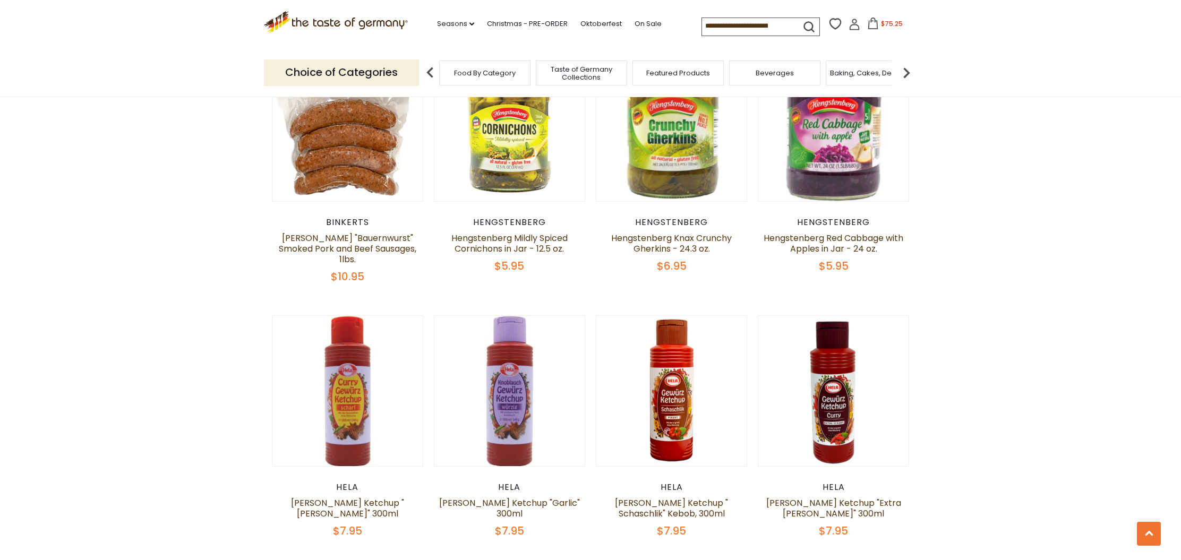
scroll to position [716, 0]
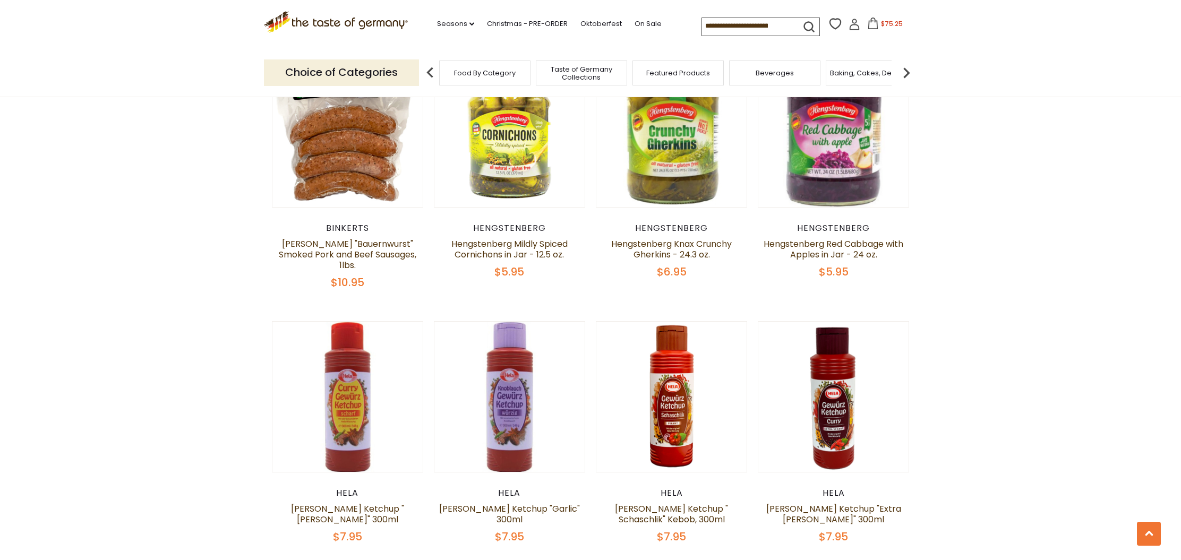
click at [867, 23] on icon at bounding box center [873, 24] width 12 height 12
